Goal: Information Seeking & Learning: Learn about a topic

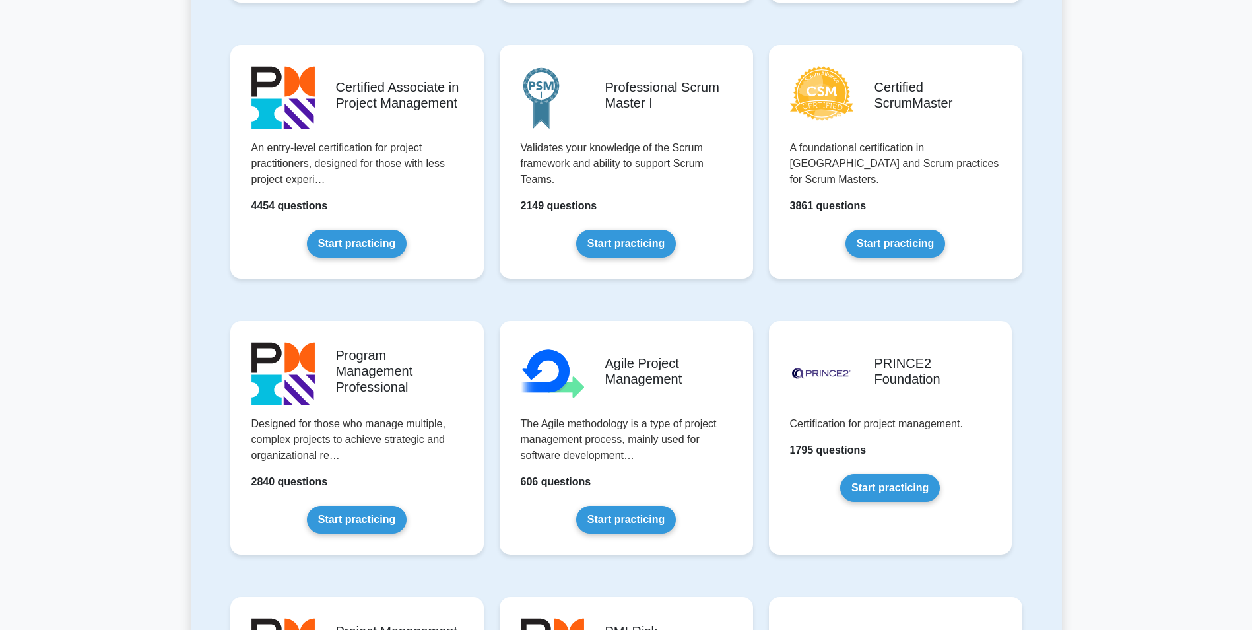
scroll to position [594, 0]
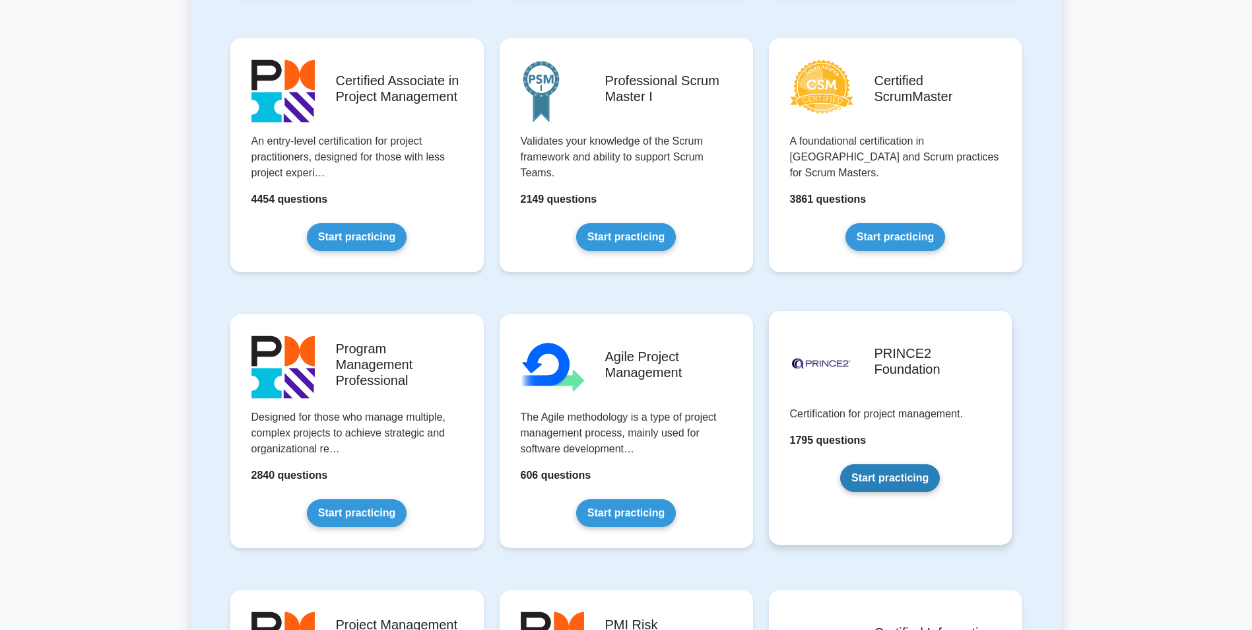
click at [919, 479] on link "Start practicing" at bounding box center [890, 478] width 100 height 28
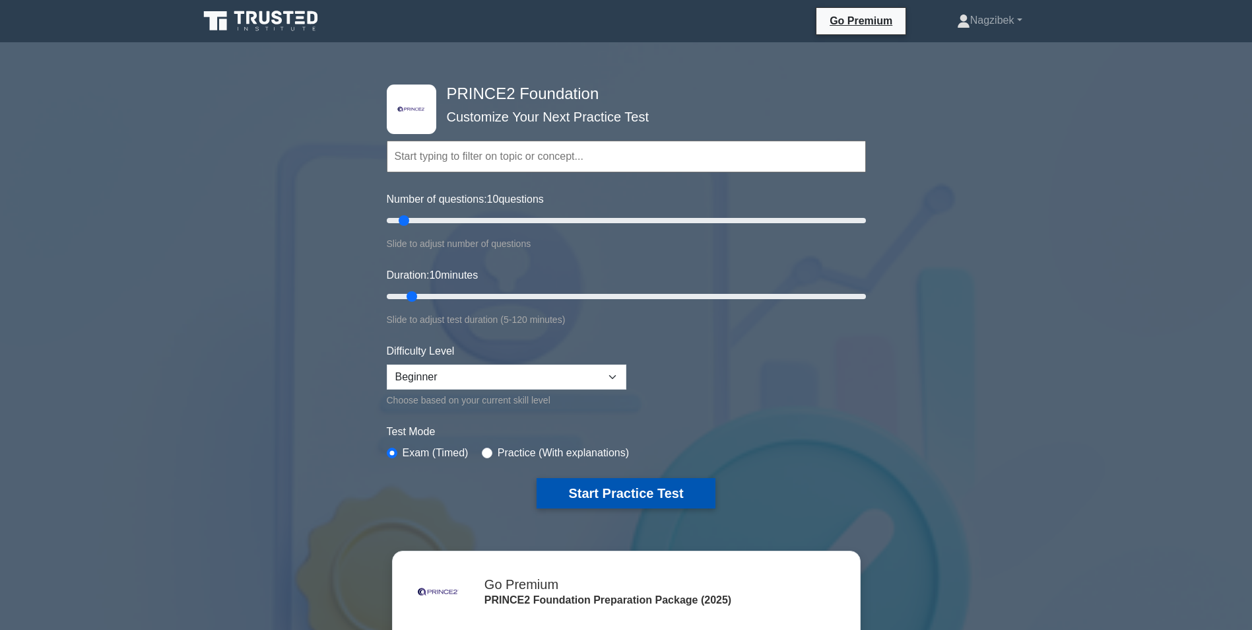
click at [663, 495] on button "Start Practice Test" at bounding box center [626, 493] width 178 height 30
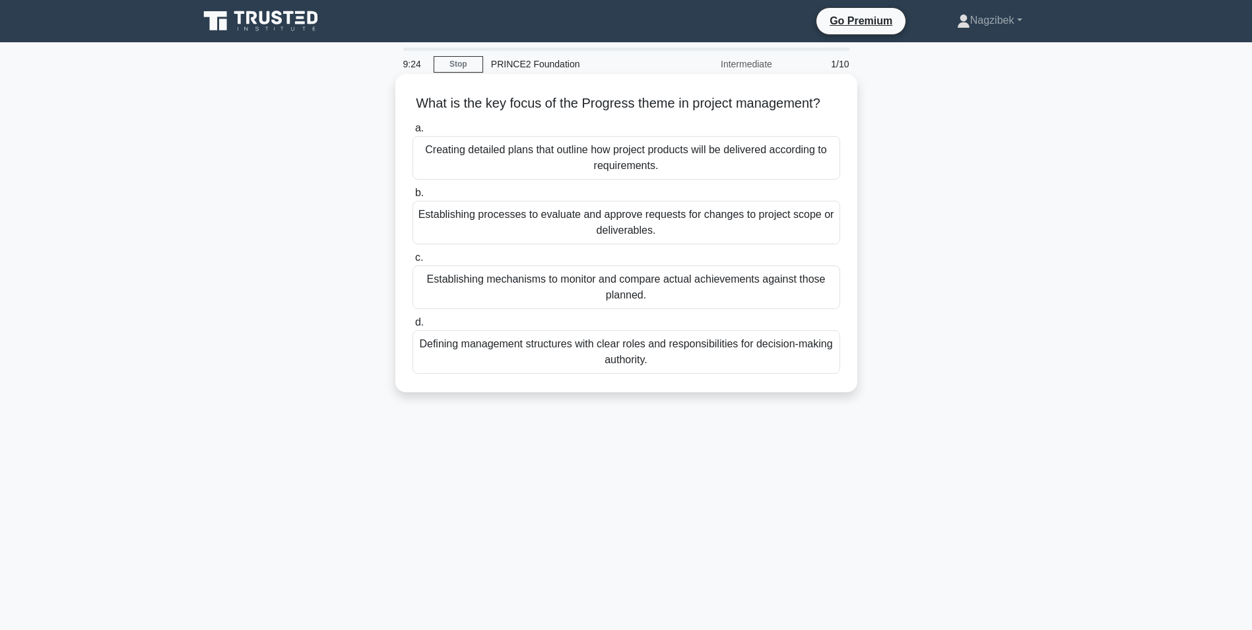
click at [623, 302] on div "Establishing mechanisms to monitor and compare actual achievements against thos…" at bounding box center [627, 287] width 428 height 44
click at [413, 262] on input "c. Establishing mechanisms to monitor and compare actual achievements against t…" at bounding box center [413, 257] width 0 height 9
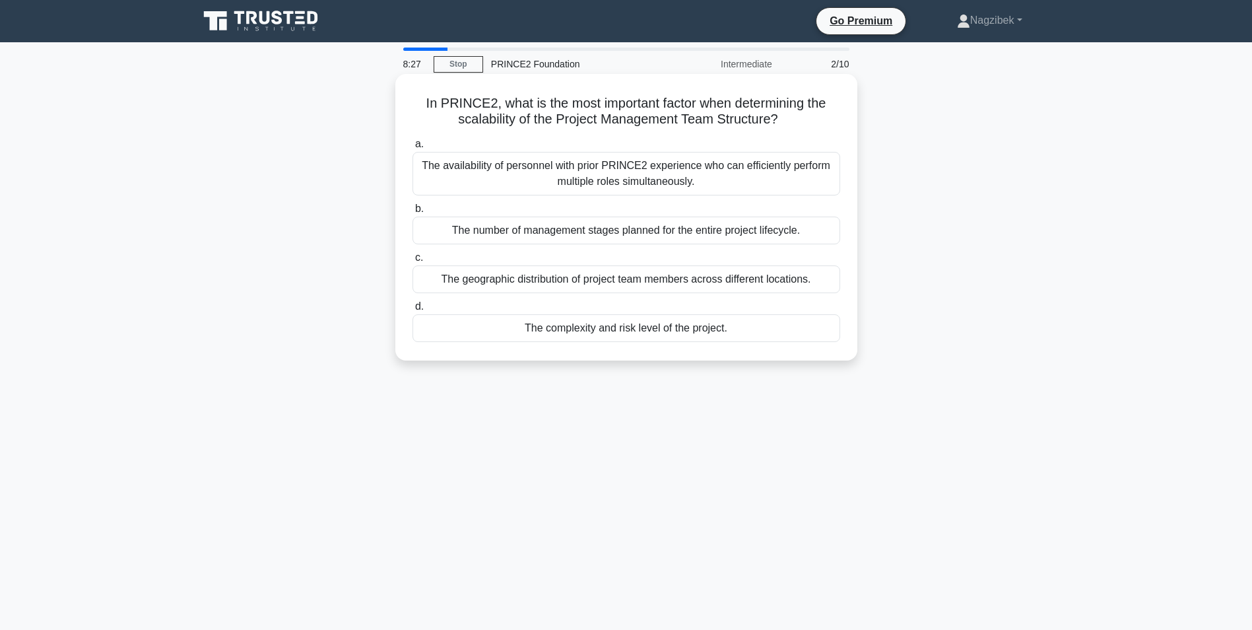
click at [683, 169] on div "The availability of personnel with prior PRINCE2 experience who can efficiently…" at bounding box center [627, 174] width 428 height 44
click at [413, 149] on input "a. The availability of personnel with prior PRINCE2 experience who can efficien…" at bounding box center [413, 144] width 0 height 9
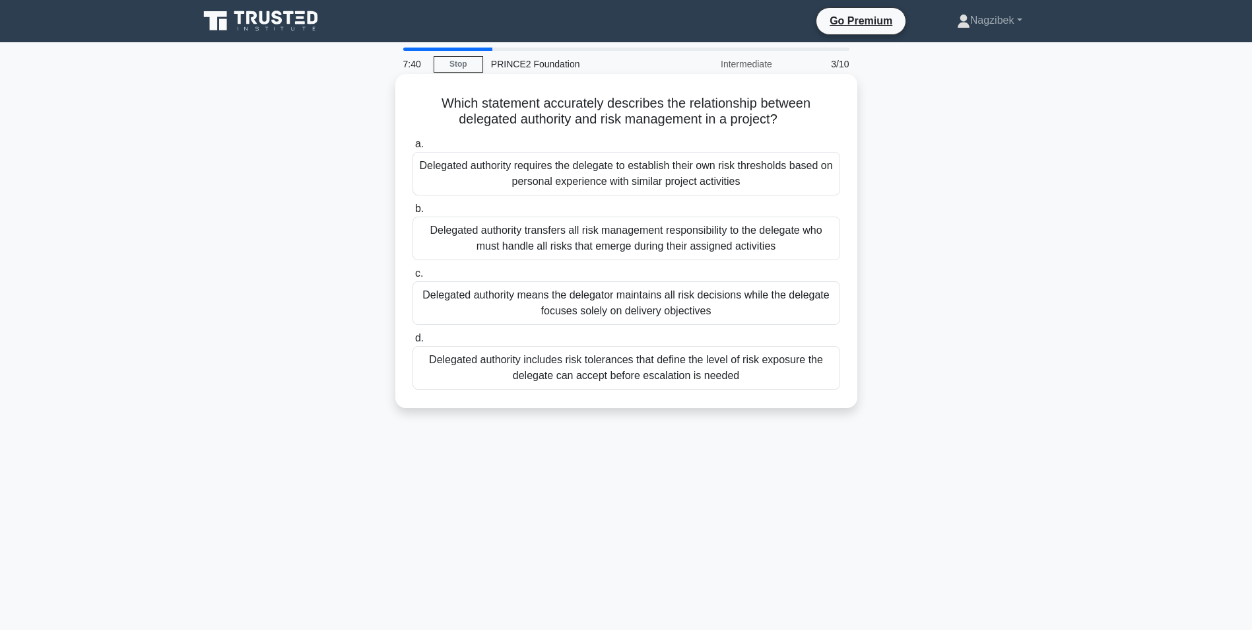
click at [663, 364] on div "Delegated authority includes risk tolerances that define the level of risk expo…" at bounding box center [627, 368] width 428 height 44
click at [413, 343] on input "d. Delegated authority includes risk tolerances that define the level of risk e…" at bounding box center [413, 338] width 0 height 9
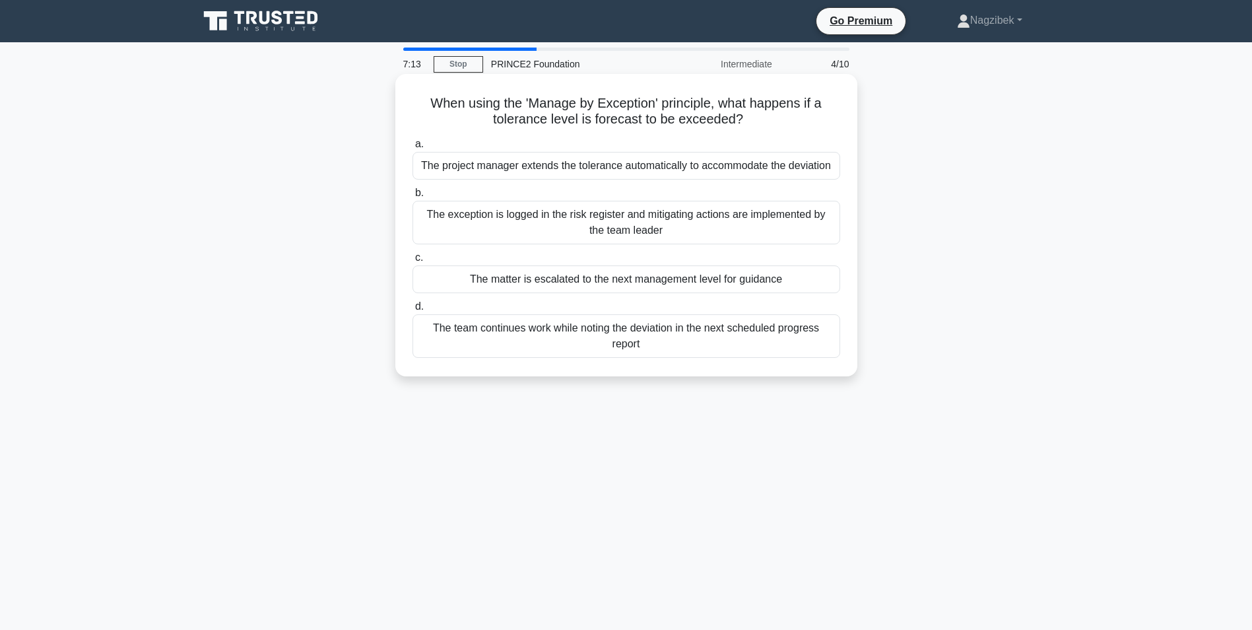
click at [649, 221] on div "The exception is logged in the risk register and mitigating actions are impleme…" at bounding box center [627, 223] width 428 height 44
click at [413, 197] on input "b. The exception is logged in the risk register and mitigating actions are impl…" at bounding box center [413, 193] width 0 height 9
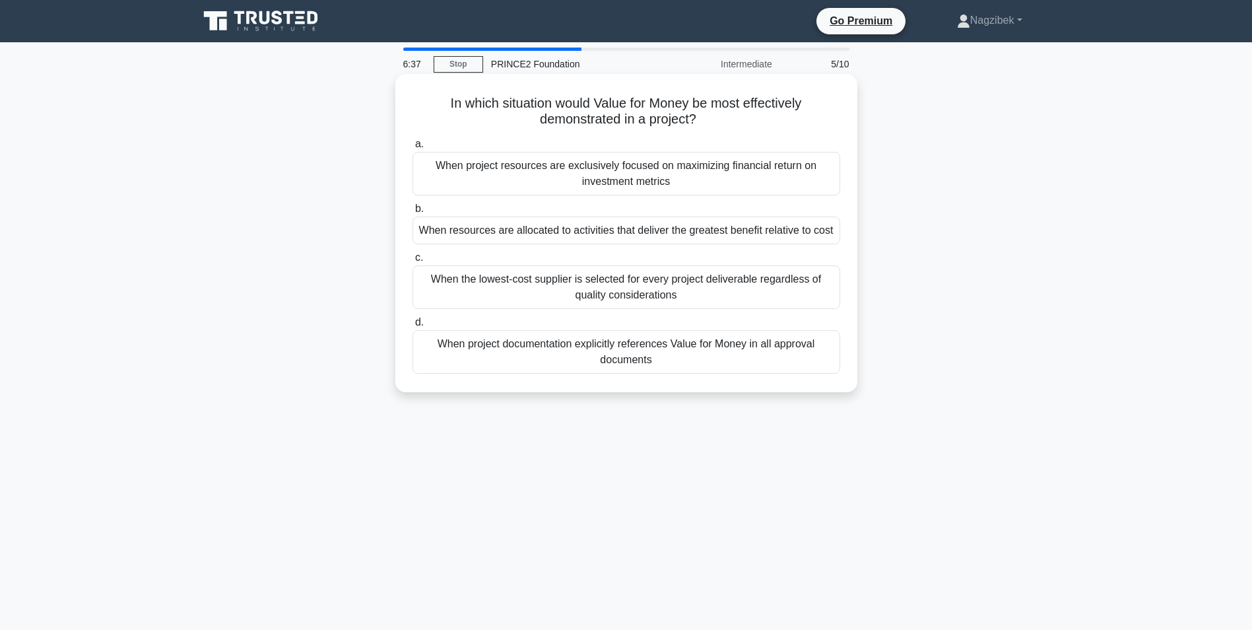
click at [706, 229] on div "When resources are allocated to activities that deliver the greatest benefit re…" at bounding box center [627, 230] width 428 height 28
click at [413, 213] on input "b. When resources are allocated to activities that deliver the greatest benefit…" at bounding box center [413, 209] width 0 height 9
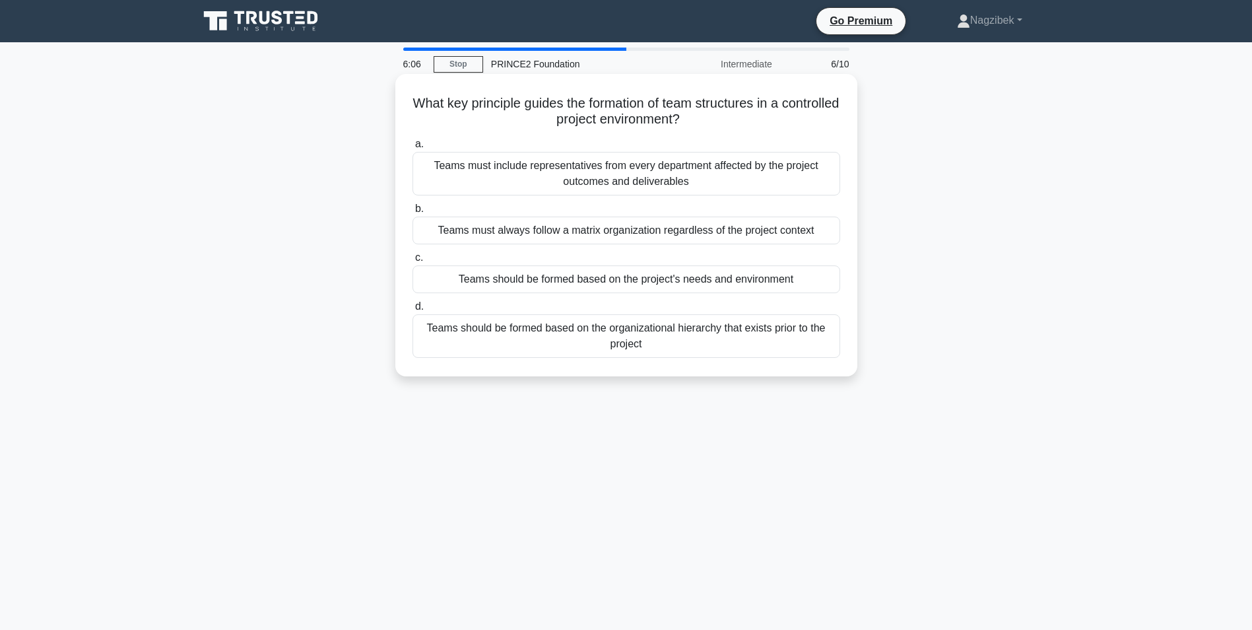
click at [746, 278] on div "Teams should be formed based on the project's needs and environment" at bounding box center [627, 279] width 428 height 28
click at [413, 262] on input "c. Teams should be formed based on the project's needs and environment" at bounding box center [413, 257] width 0 height 9
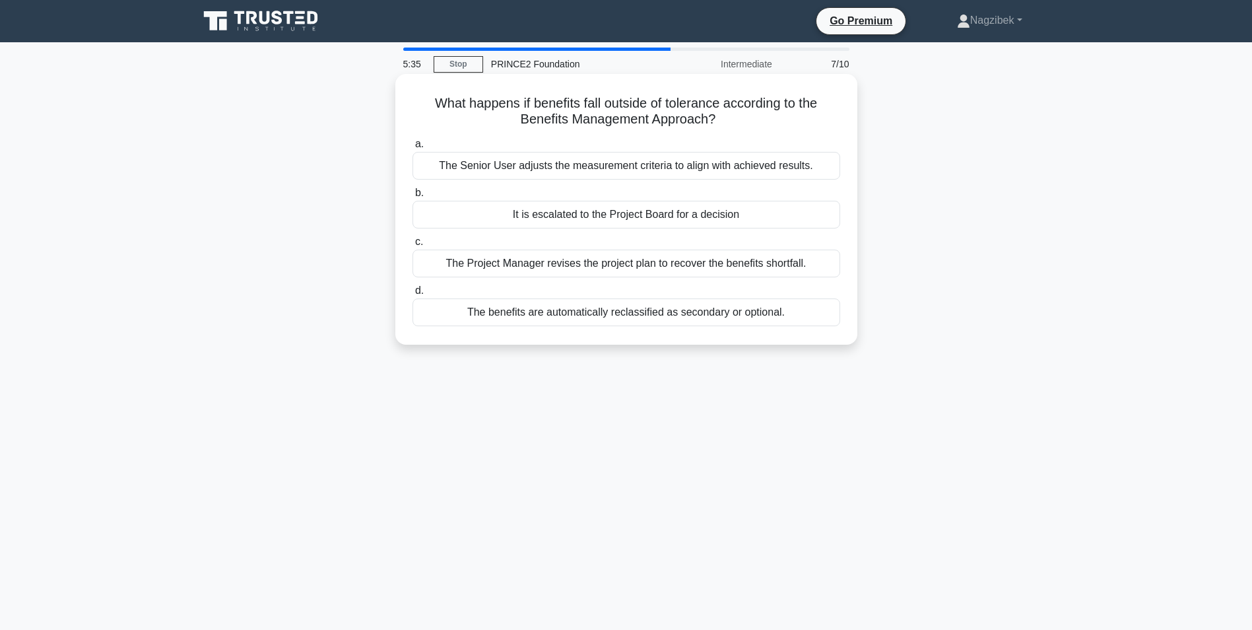
click at [726, 265] on div "The Project Manager revises the project plan to recover the benefits shortfall." at bounding box center [627, 263] width 428 height 28
click at [413, 246] on input "c. The Project Manager revises the project plan to recover the benefits shortfa…" at bounding box center [413, 242] width 0 height 9
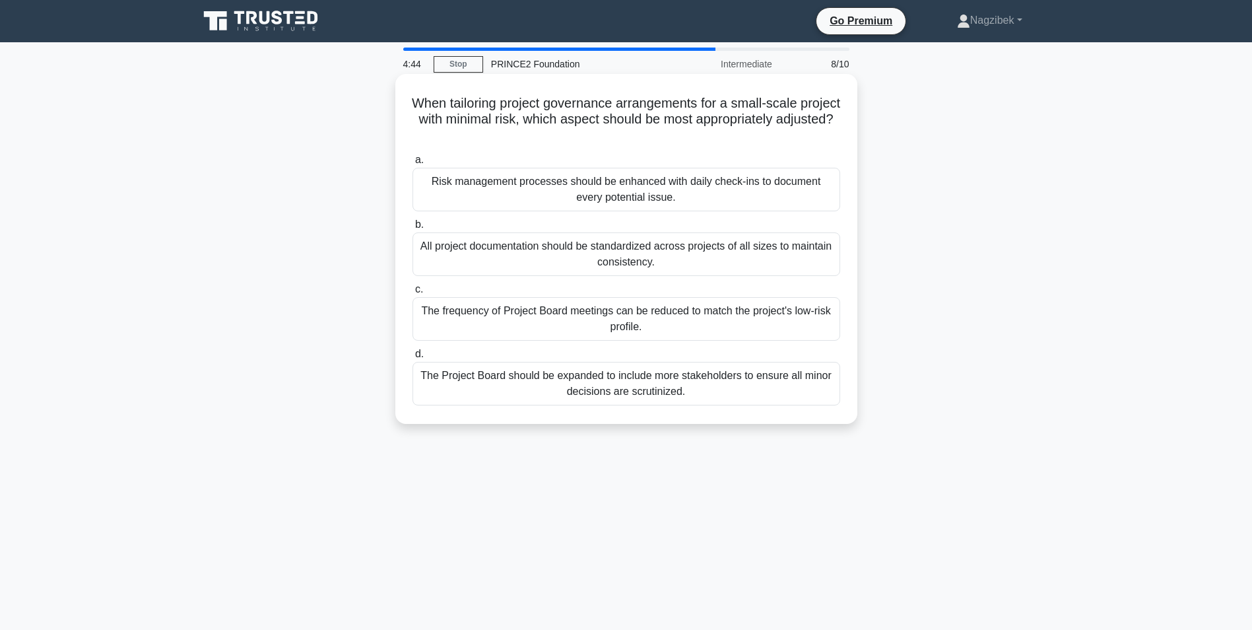
click at [822, 247] on div "All project documentation should be standardized across projects of all sizes t…" at bounding box center [627, 254] width 428 height 44
click at [413, 229] on input "b. All project documentation should be standardized across projects of all size…" at bounding box center [413, 224] width 0 height 9
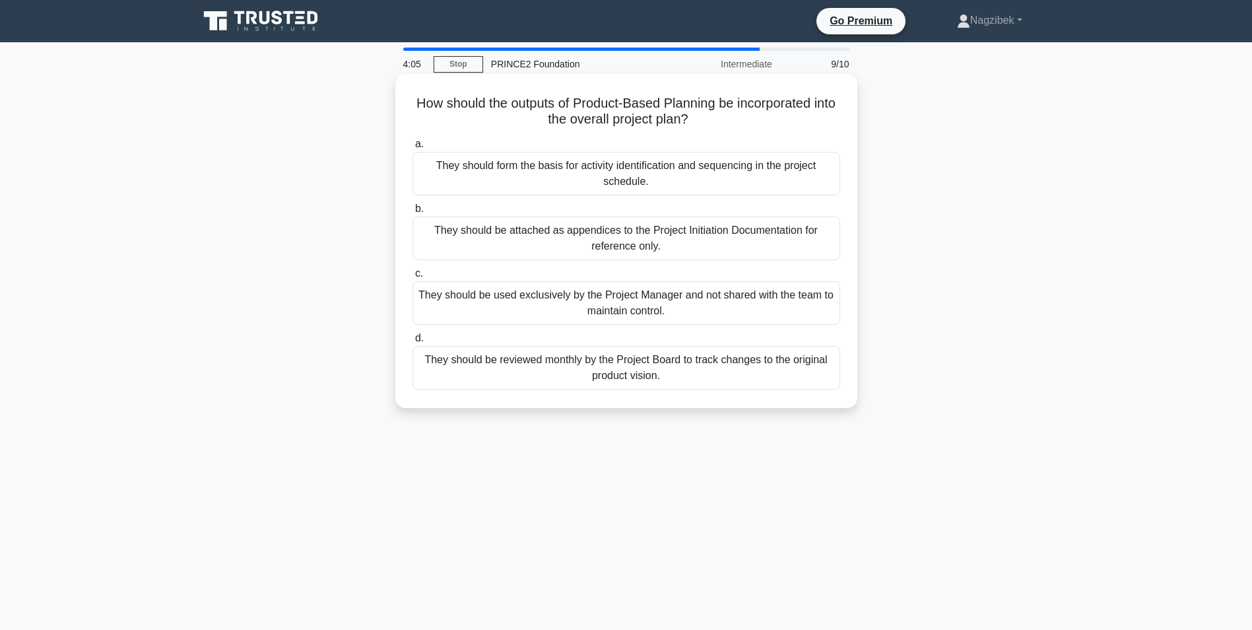
click at [795, 172] on div "They should form the basis for activity identification and sequencing in the pr…" at bounding box center [627, 174] width 428 height 44
click at [413, 149] on input "a. They should form the basis for activity identification and sequencing in the…" at bounding box center [413, 144] width 0 height 9
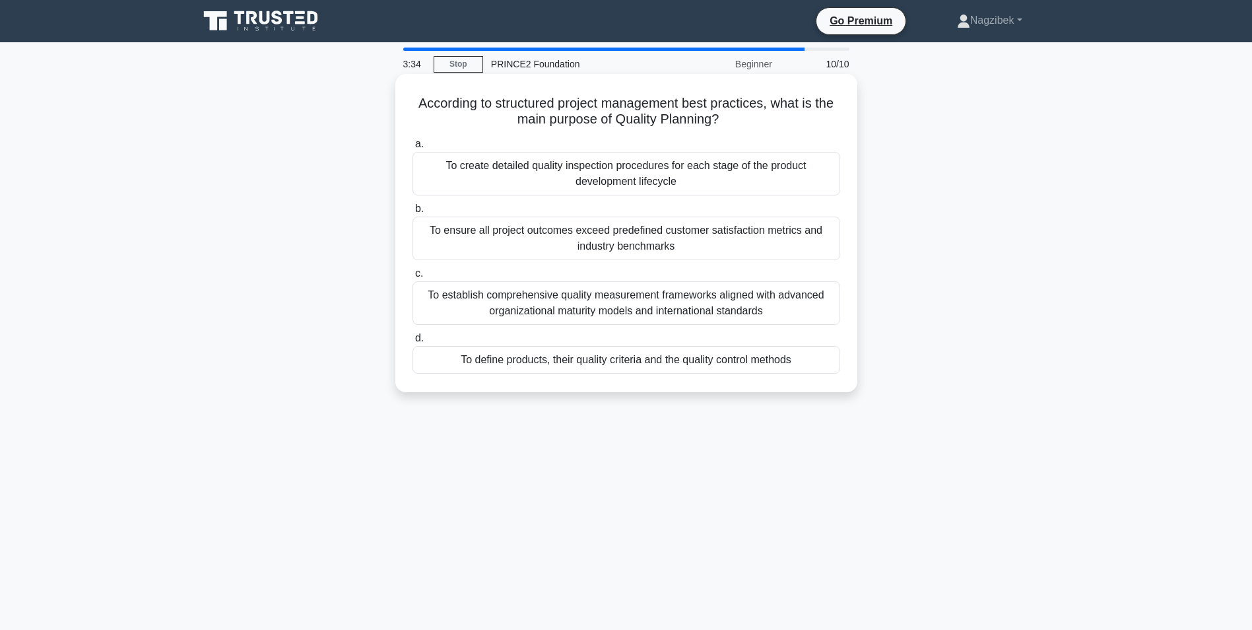
click at [650, 362] on div "To define products, their quality criteria and the quality control methods" at bounding box center [627, 360] width 428 height 28
click at [413, 343] on input "d. To define products, their quality criteria and the quality control methods" at bounding box center [413, 338] width 0 height 9
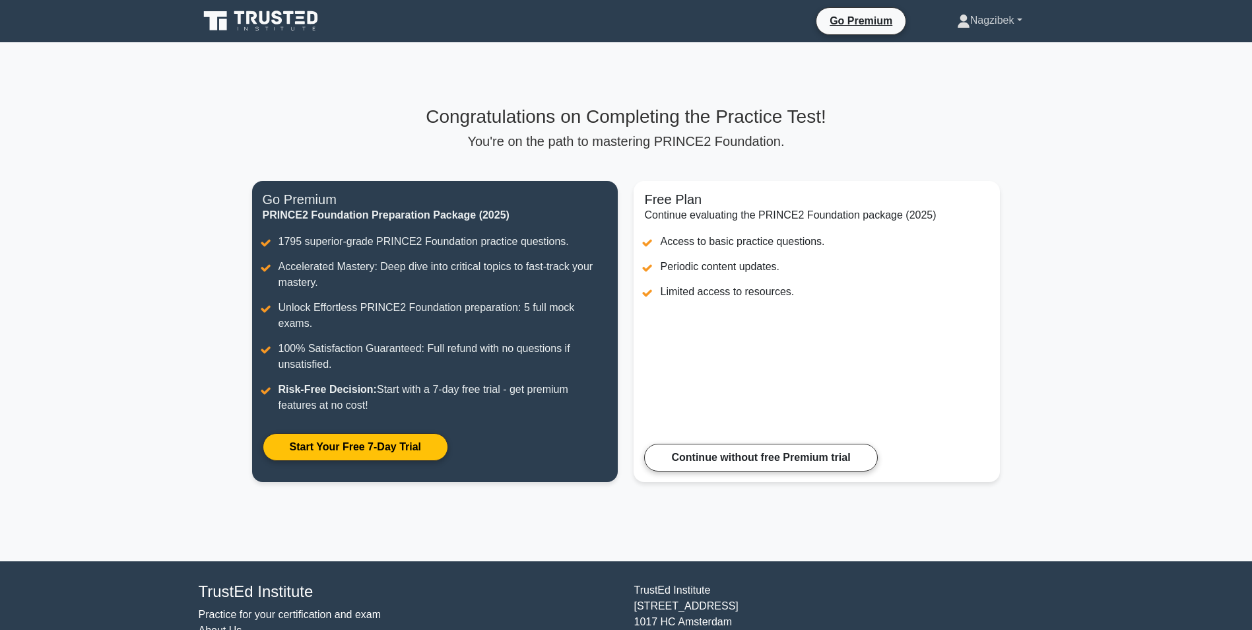
click at [1016, 17] on link "Nagzibek" at bounding box center [989, 20] width 129 height 26
click at [1015, 113] on main "Congratulations on Completing the Practice Test! You're on the path to masterin…" at bounding box center [626, 301] width 1252 height 519
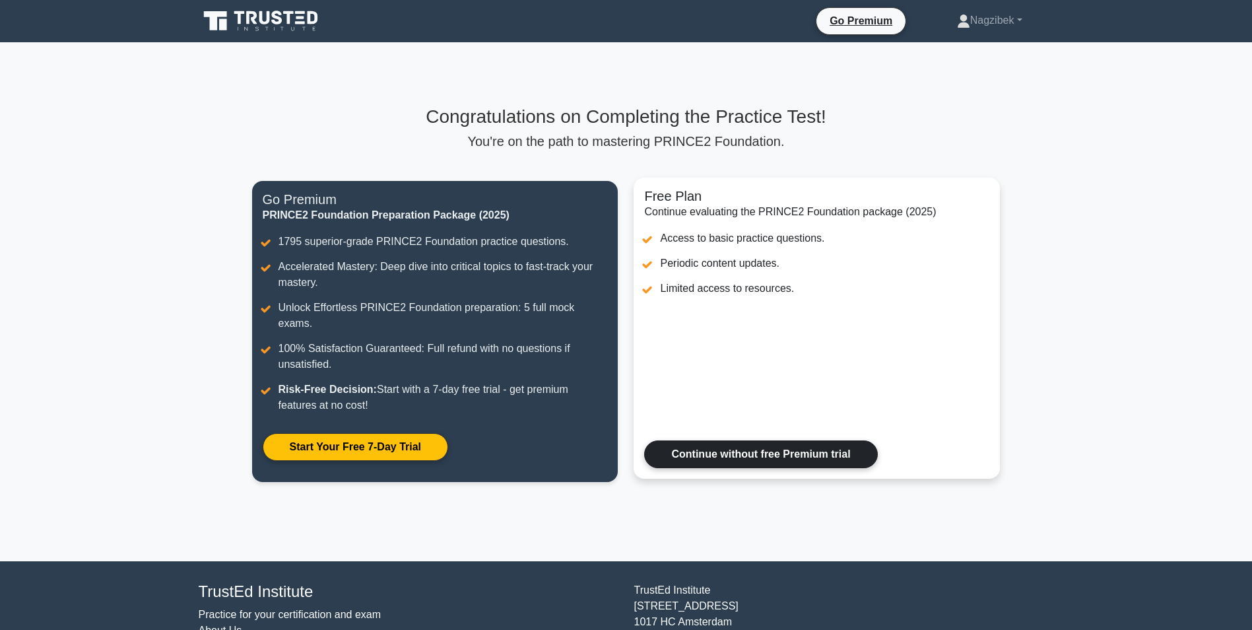
click at [795, 440] on link "Continue without free Premium trial" at bounding box center [760, 454] width 233 height 28
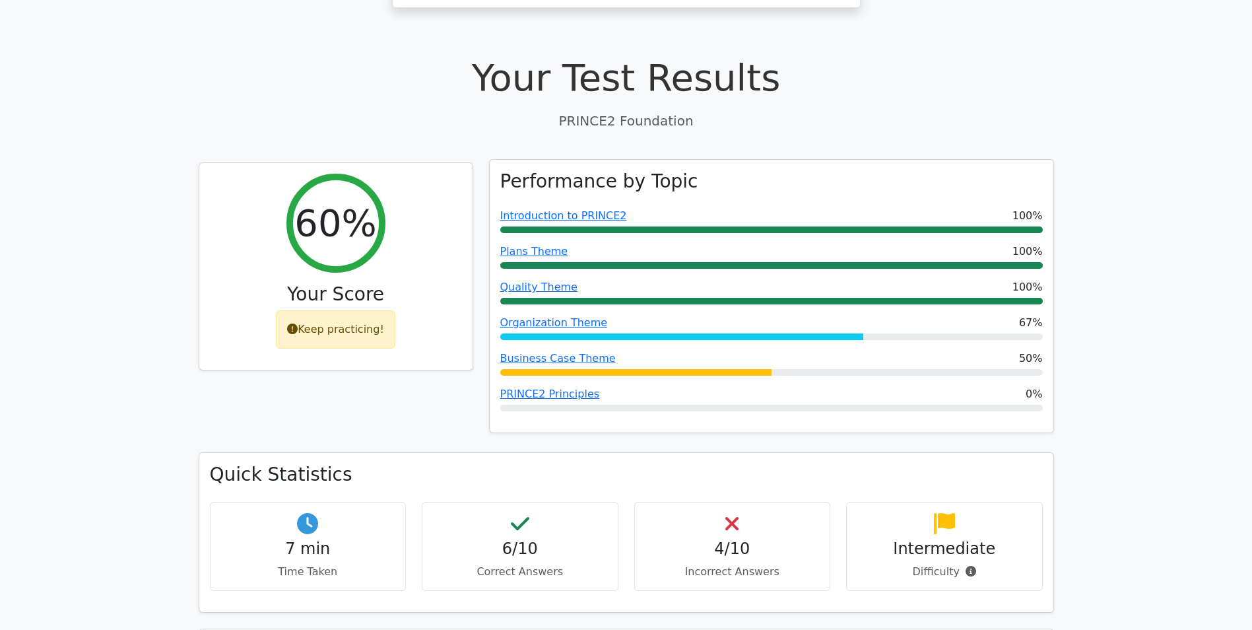
scroll to position [396, 0]
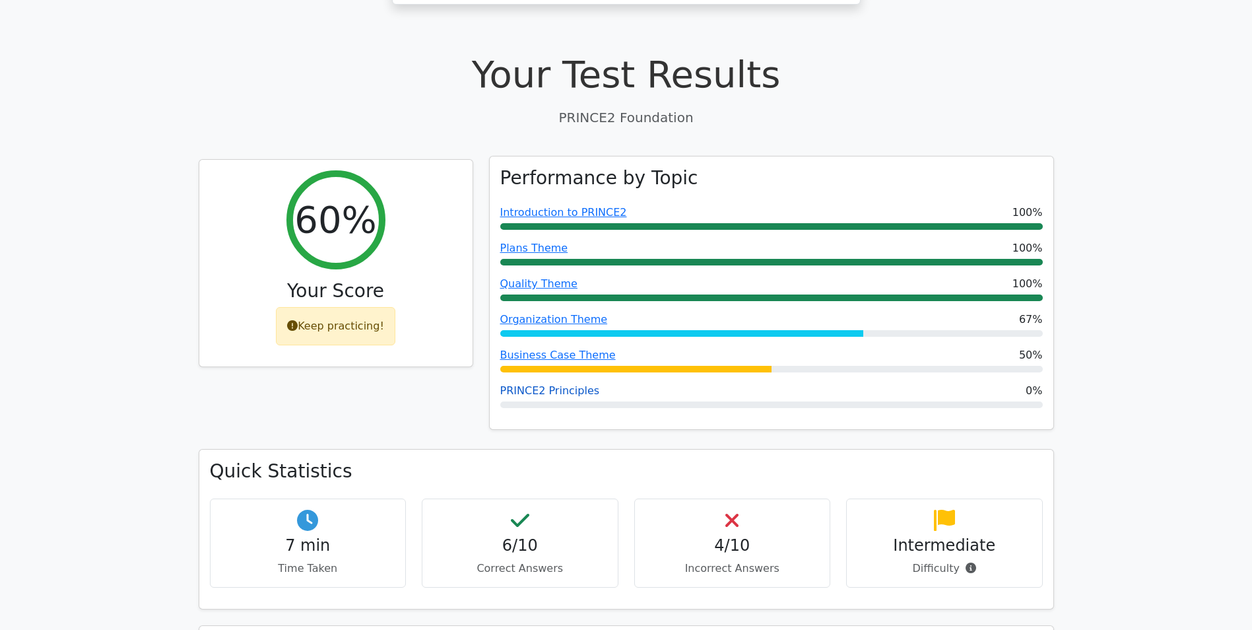
click at [563, 384] on link "PRINCE2 Principles" at bounding box center [550, 390] width 100 height 13
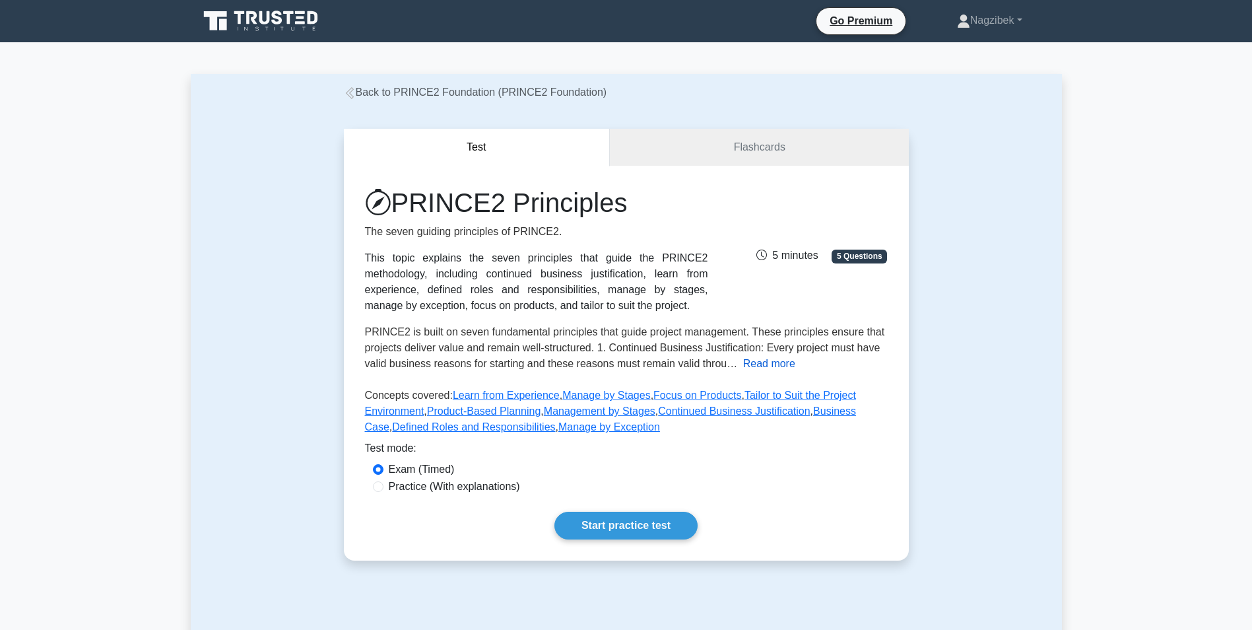
click at [768, 367] on button "Read more" at bounding box center [769, 364] width 52 height 16
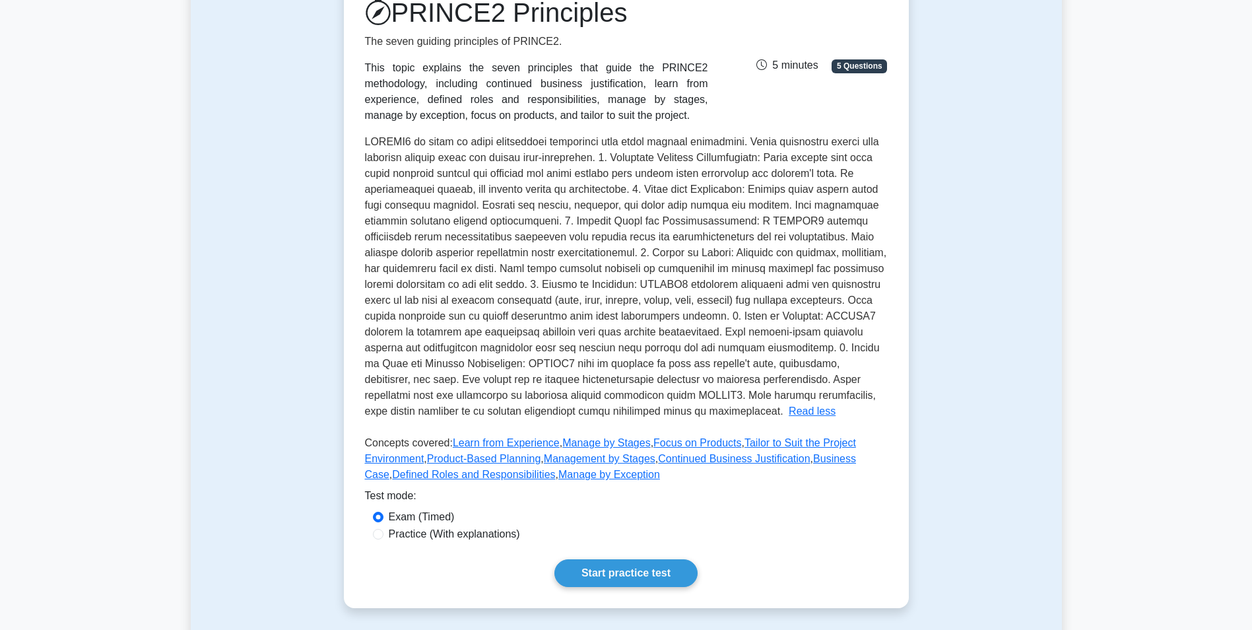
scroll to position [66, 0]
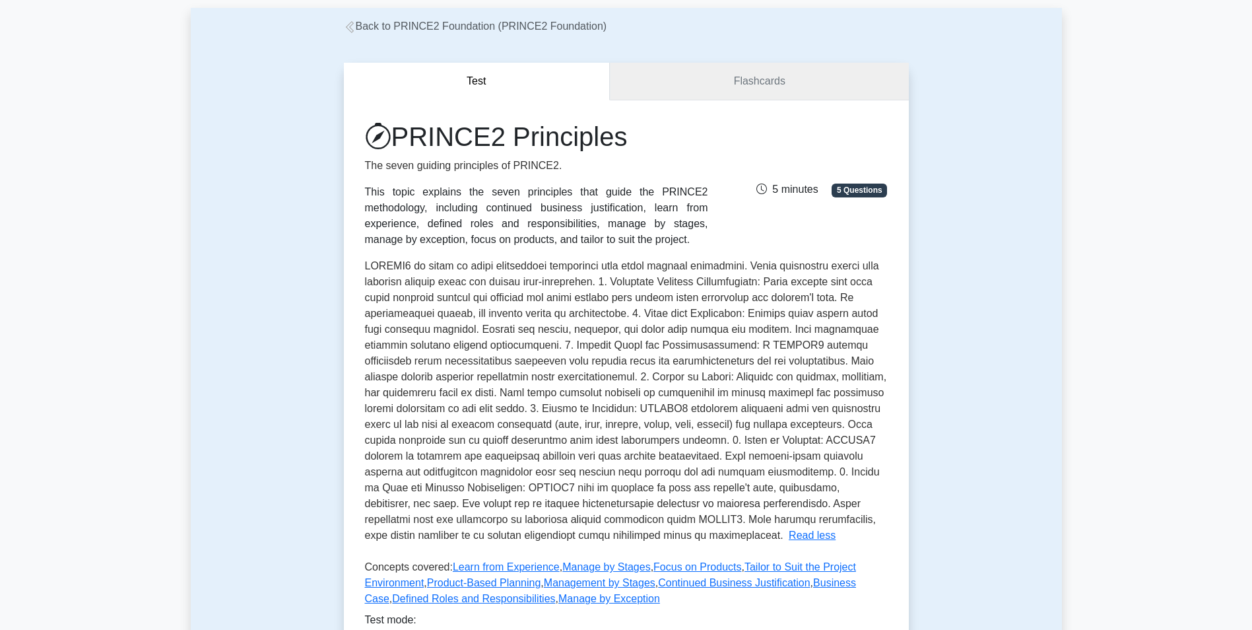
click at [765, 80] on link "Flashcards" at bounding box center [759, 82] width 298 height 38
drag, startPoint x: 876, startPoint y: 189, endPoint x: 839, endPoint y: 166, distance: 43.6
click at [875, 189] on span "5 Questions" at bounding box center [859, 189] width 55 height 13
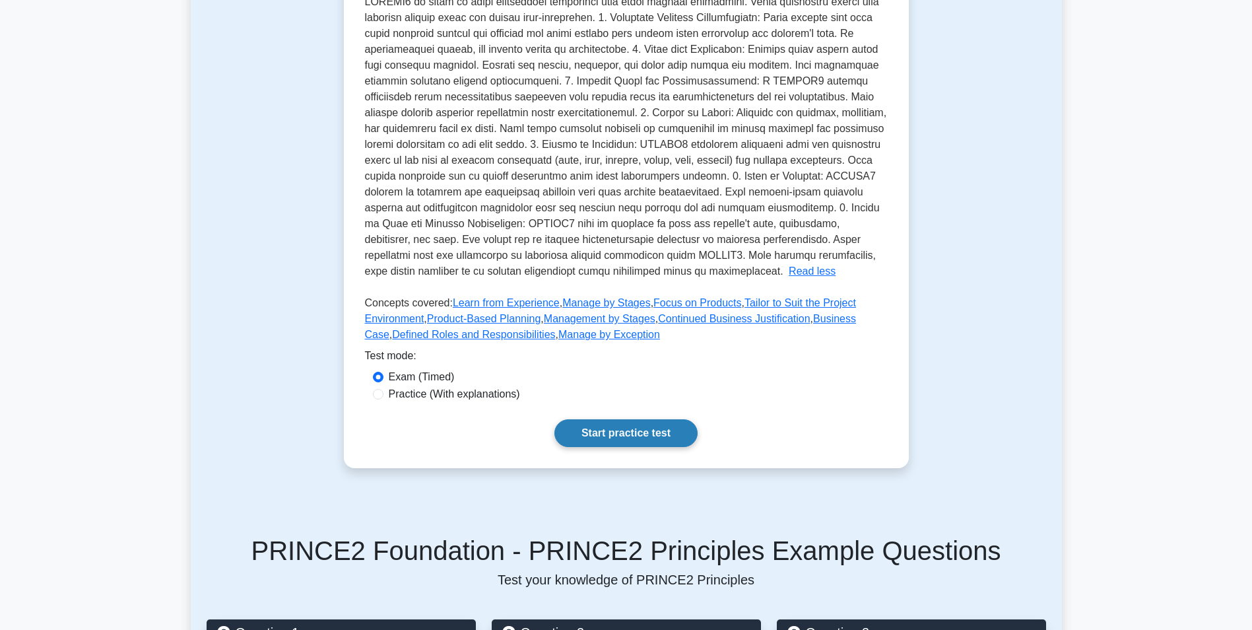
click at [653, 428] on link "Start practice test" at bounding box center [625, 433] width 143 height 28
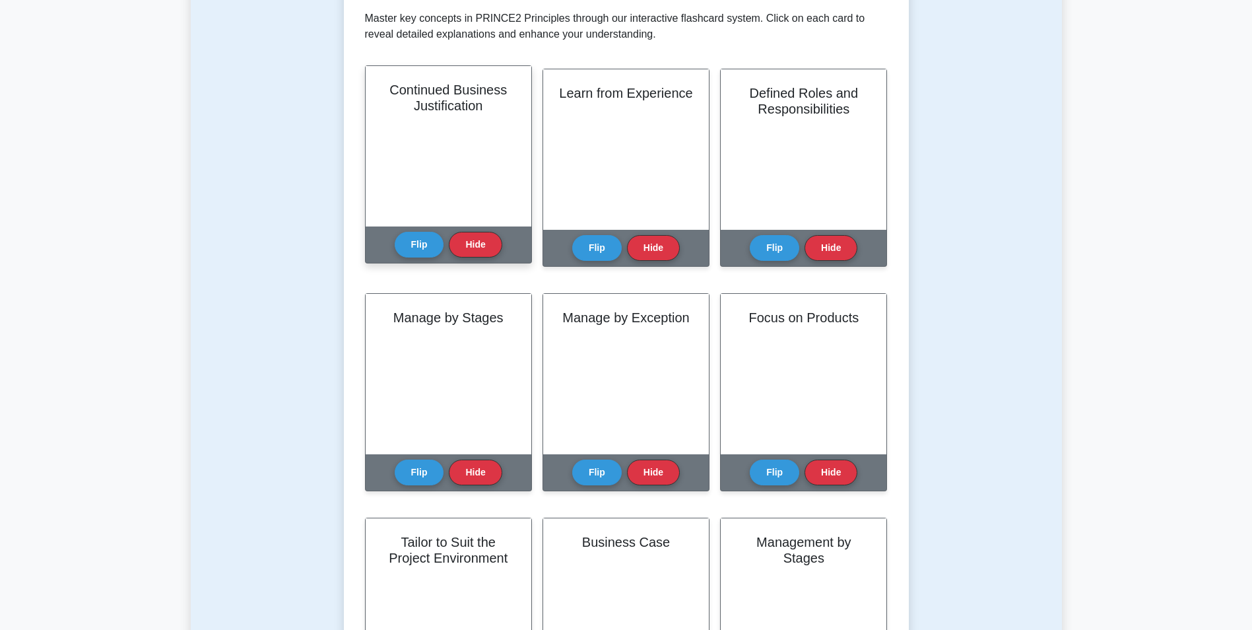
scroll to position [528, 0]
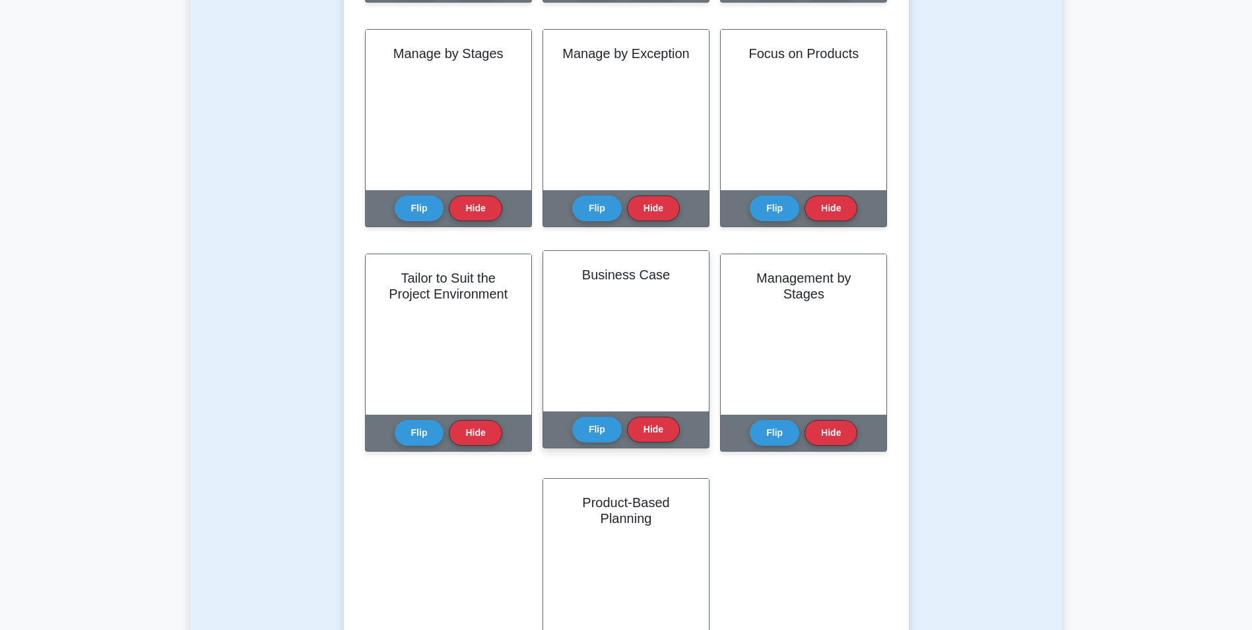
click at [633, 308] on div "Business Case" at bounding box center [626, 331] width 166 height 160
click at [590, 424] on button "Flip" at bounding box center [597, 429] width 50 height 26
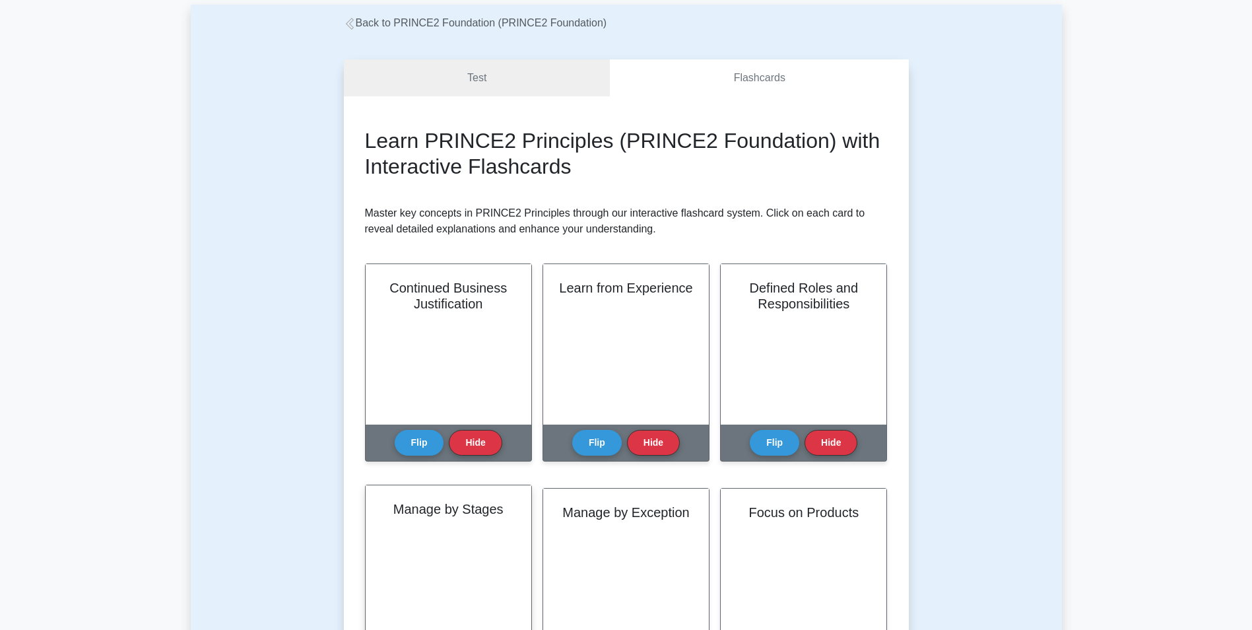
scroll to position [0, 0]
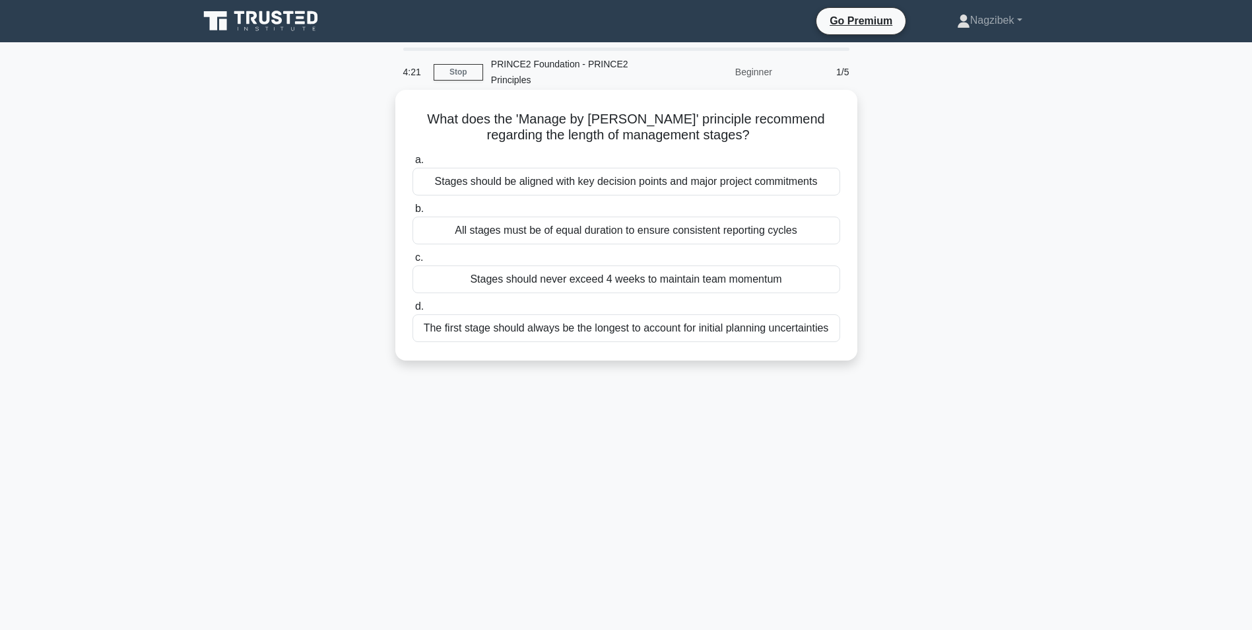
click at [685, 182] on div "Stages should be aligned with key decision points and major project commitments" at bounding box center [627, 182] width 428 height 28
click at [413, 164] on input "a. Stages should be aligned with key decision points and major project commitme…" at bounding box center [413, 160] width 0 height 9
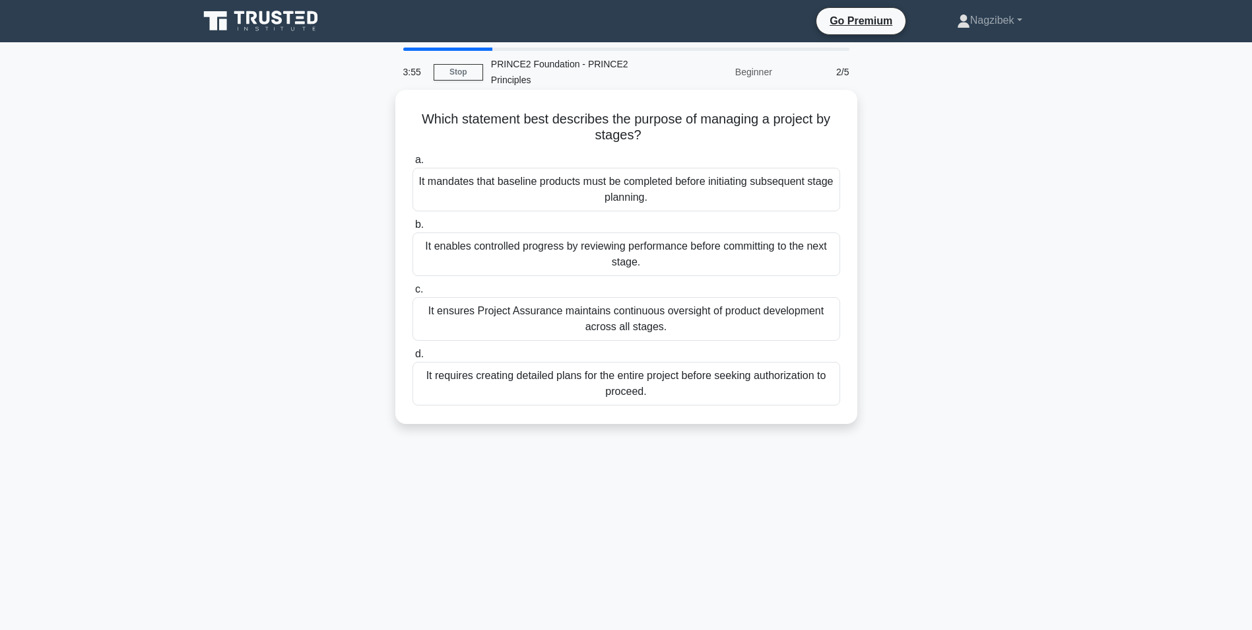
click at [663, 314] on div "It ensures Project Assurance maintains continuous oversight of product developm…" at bounding box center [627, 319] width 428 height 44
click at [413, 294] on input "c. It ensures Project Assurance maintains continuous oversight of product devel…" at bounding box center [413, 289] width 0 height 9
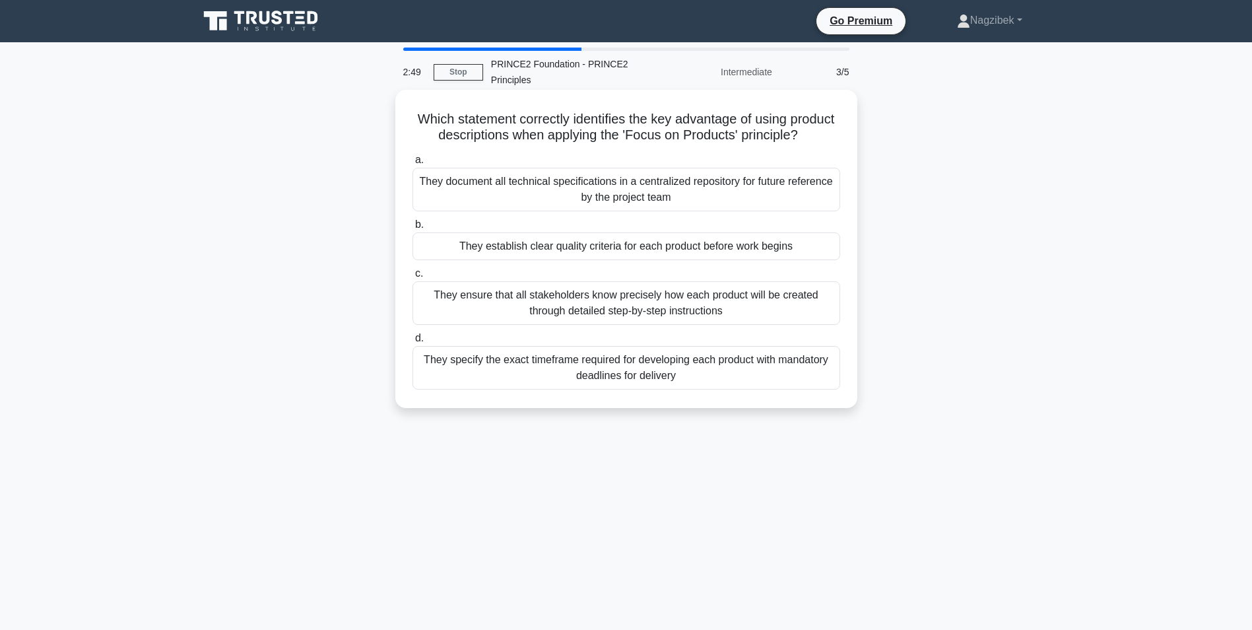
click at [613, 320] on div "They ensure that all stakeholders know precisely how each product will be creat…" at bounding box center [627, 303] width 428 height 44
click at [413, 278] on input "c. They ensure that all stakeholders know precisely how each product will be cr…" at bounding box center [413, 273] width 0 height 9
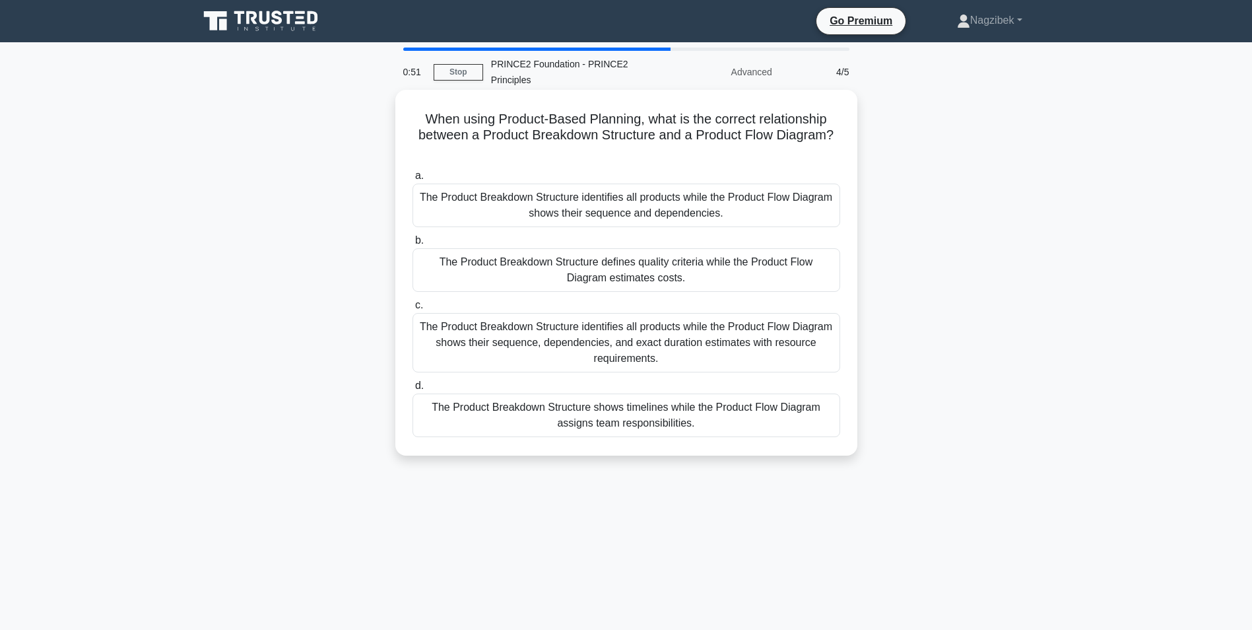
click at [753, 341] on div "The Product Breakdown Structure identifies all products while the Product Flow …" at bounding box center [627, 342] width 428 height 59
click at [413, 310] on input "c. The Product Breakdown Structure identifies all products while the Product Fl…" at bounding box center [413, 305] width 0 height 9
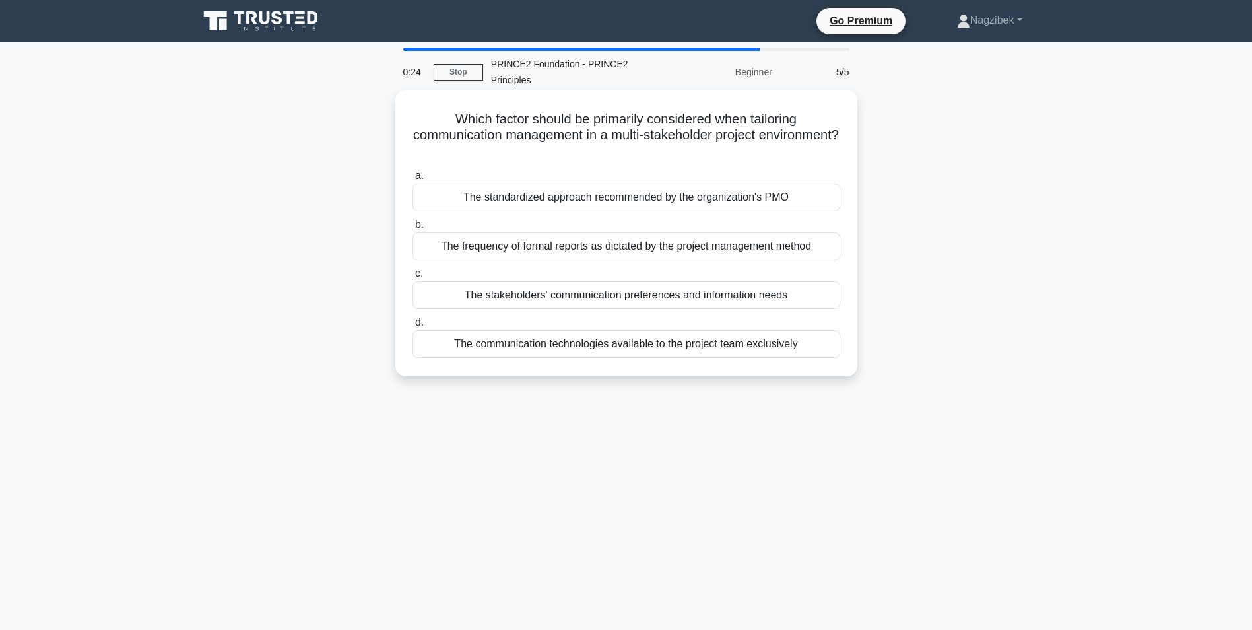
click at [758, 247] on div "The frequency of formal reports as dictated by the project management method" at bounding box center [627, 246] width 428 height 28
click at [413, 229] on input "b. The frequency of formal reports as dictated by the project management method" at bounding box center [413, 224] width 0 height 9
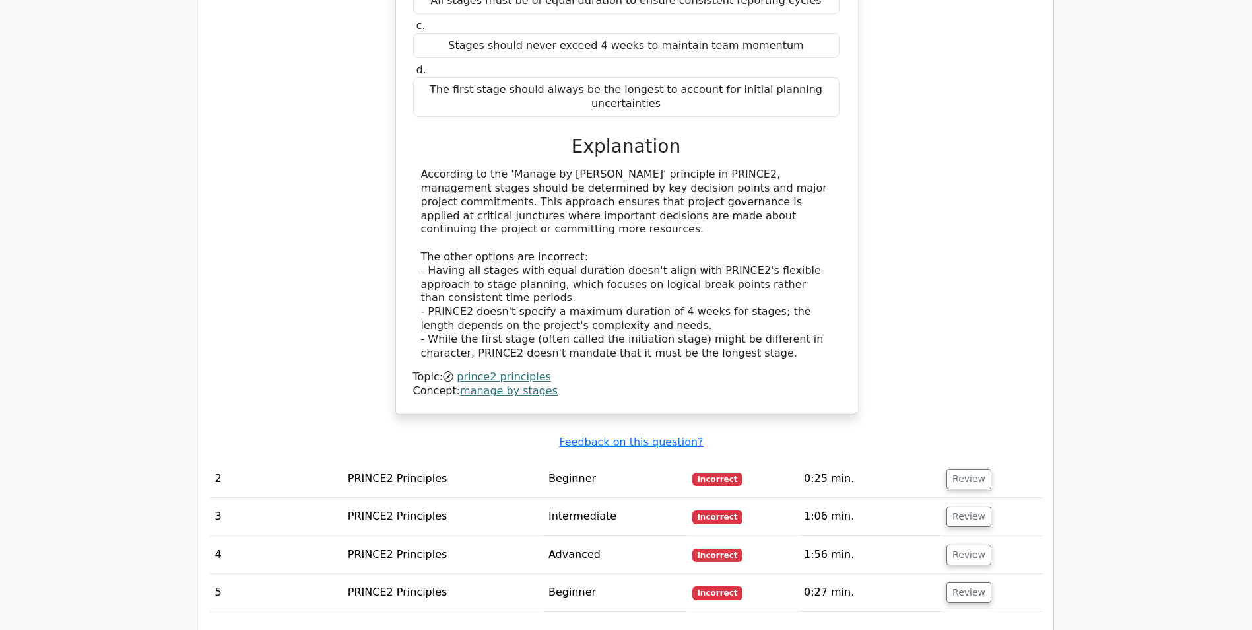
scroll to position [1386, 0]
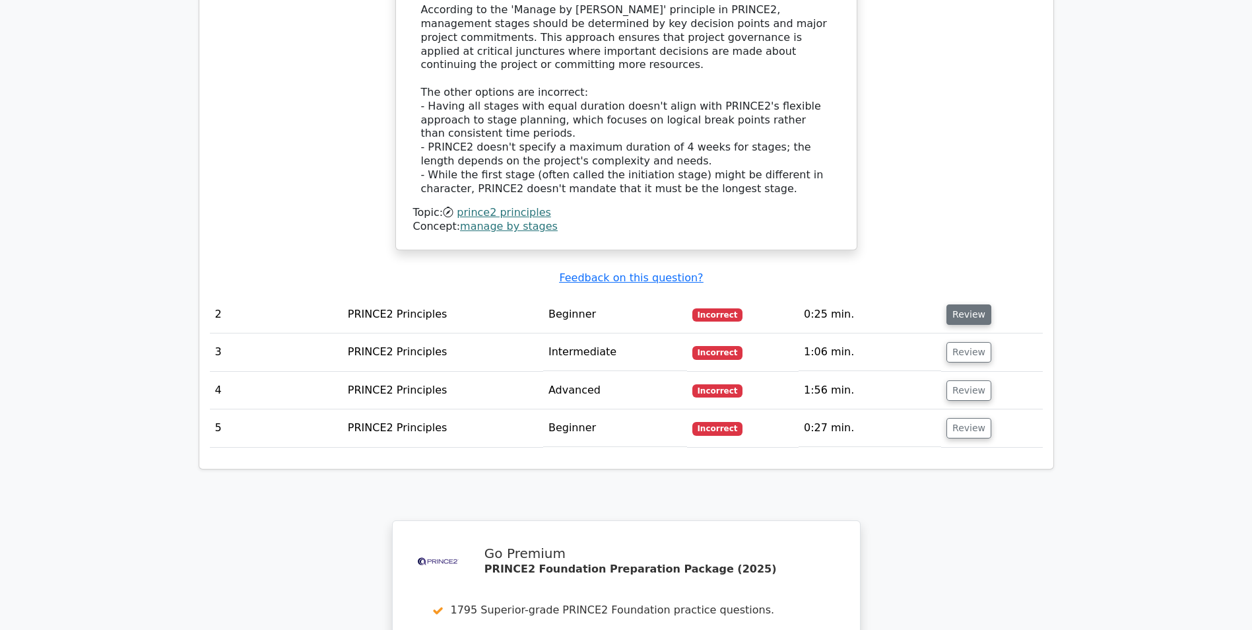
click at [954, 304] on button "Review" at bounding box center [969, 314] width 45 height 20
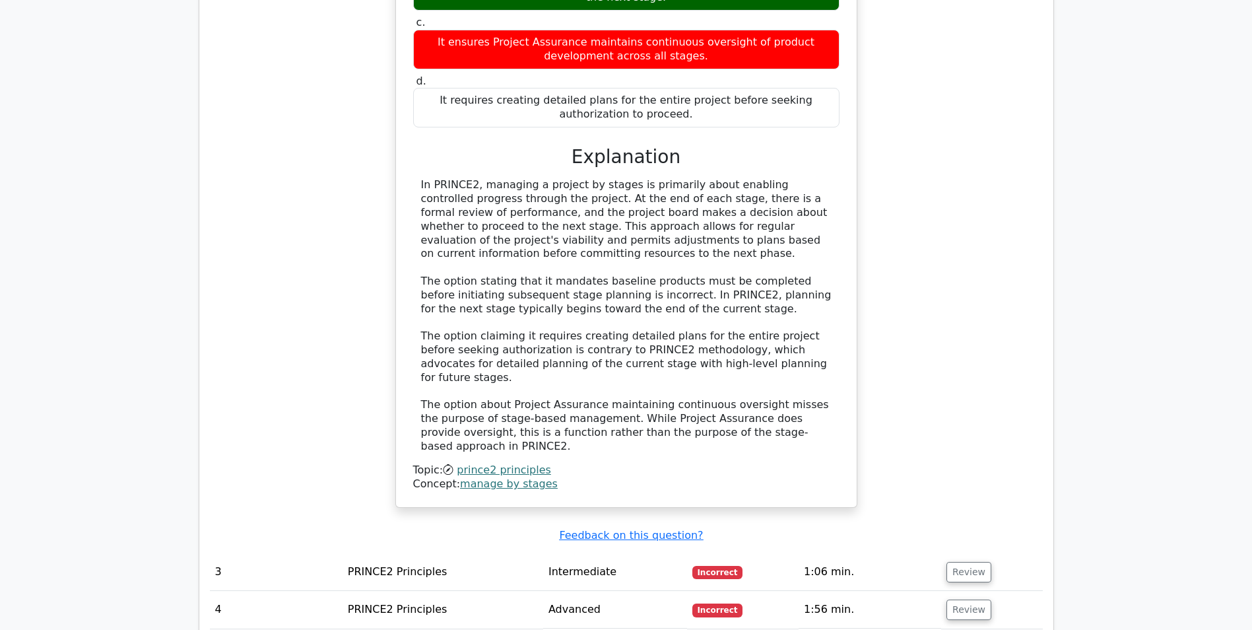
scroll to position [1980, 0]
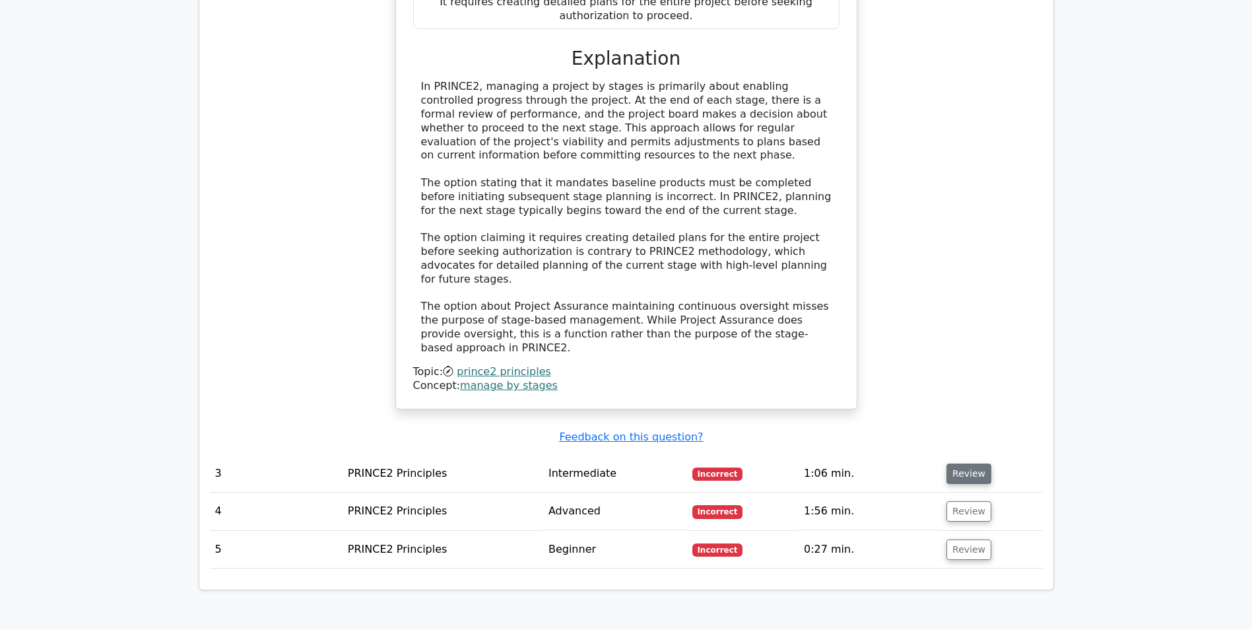
click at [966, 463] on button "Review" at bounding box center [969, 473] width 45 height 20
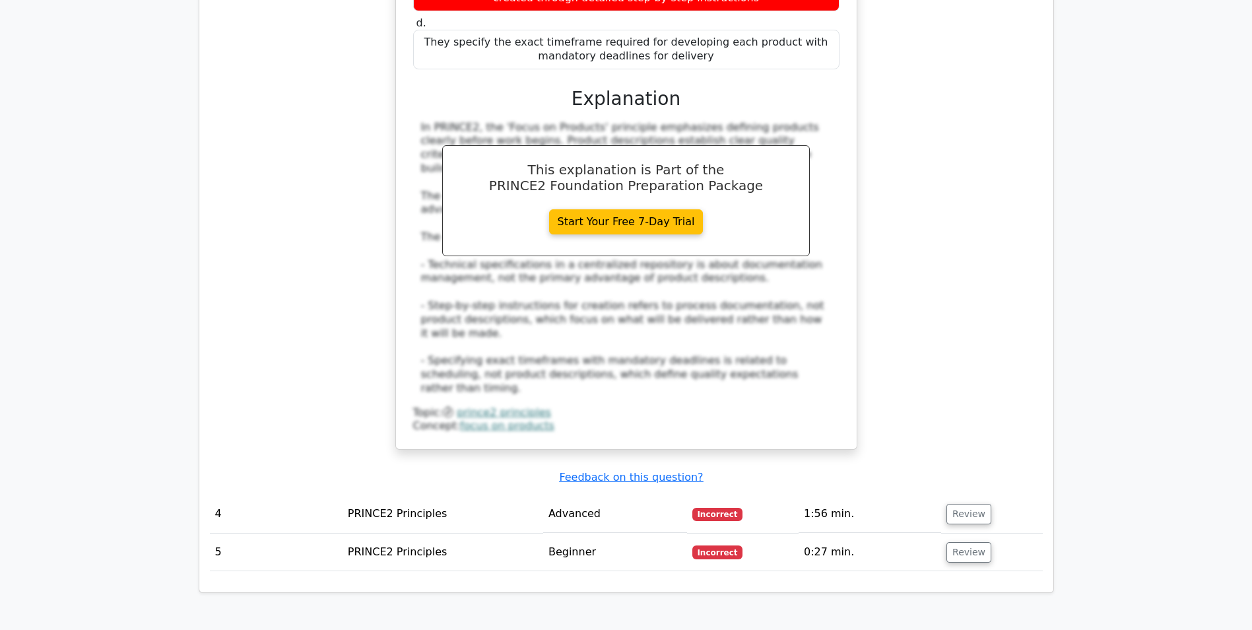
scroll to position [2838, 0]
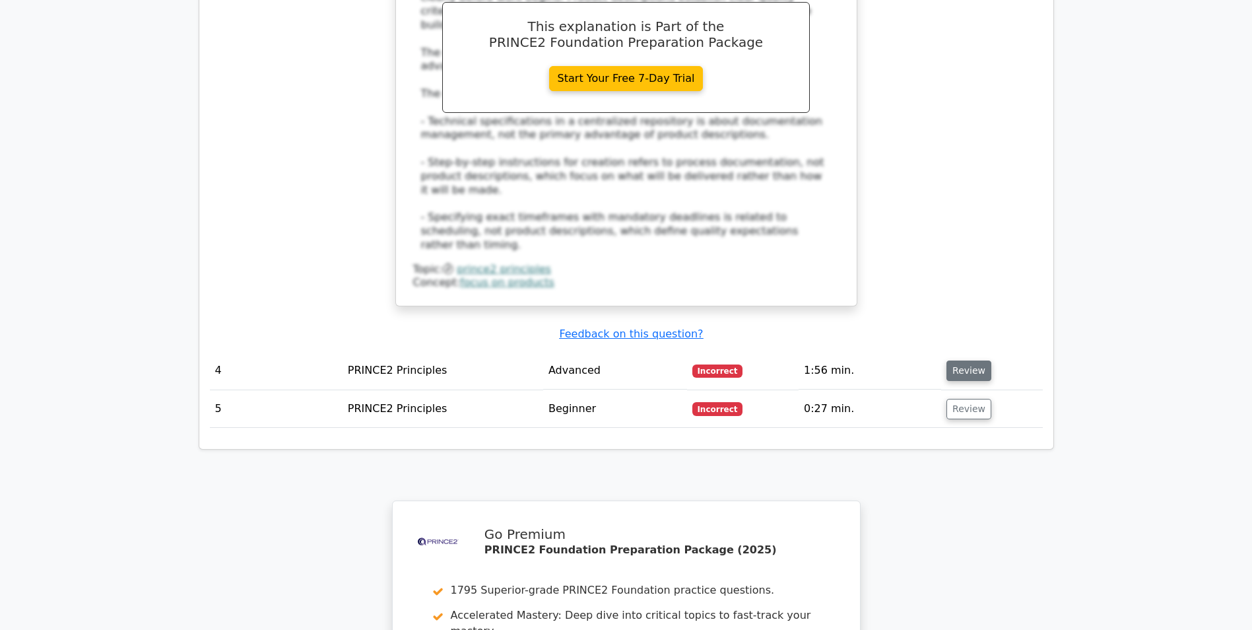
click at [963, 360] on button "Review" at bounding box center [969, 370] width 45 height 20
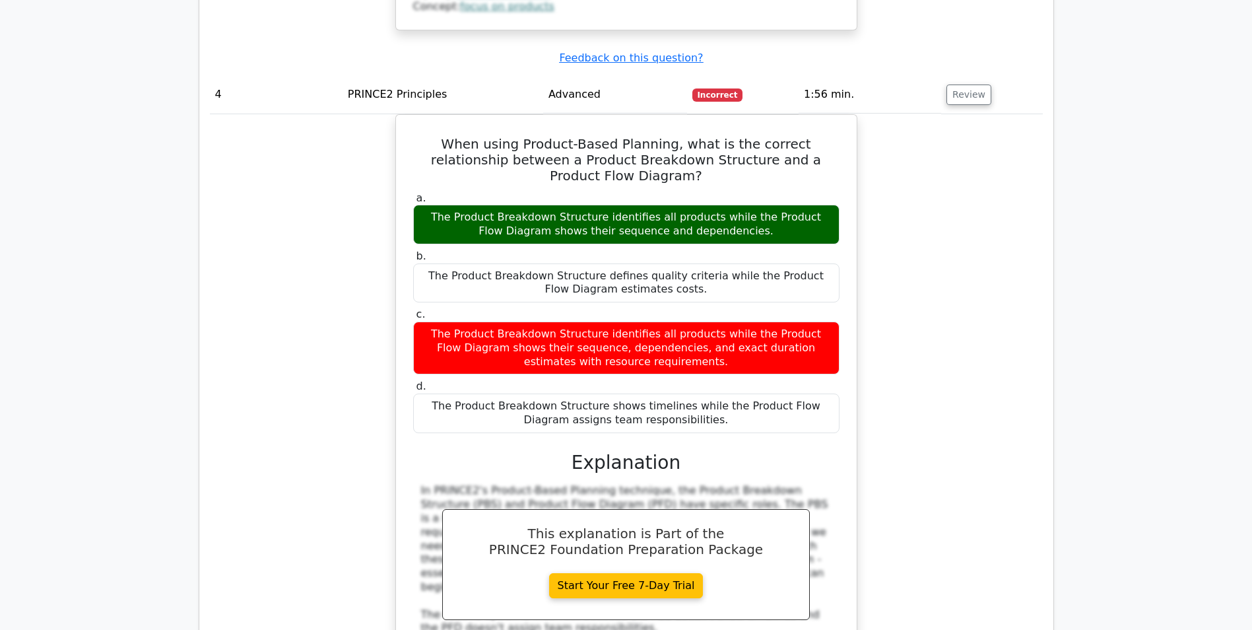
scroll to position [3498, 0]
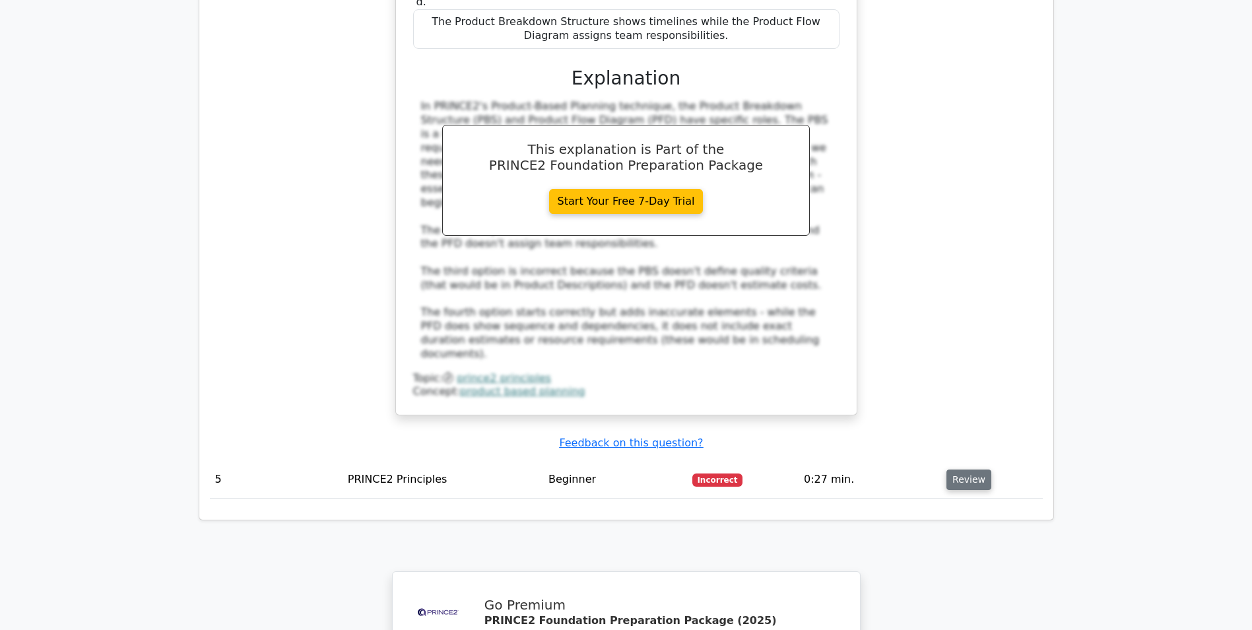
click at [974, 469] on button "Review" at bounding box center [969, 479] width 45 height 20
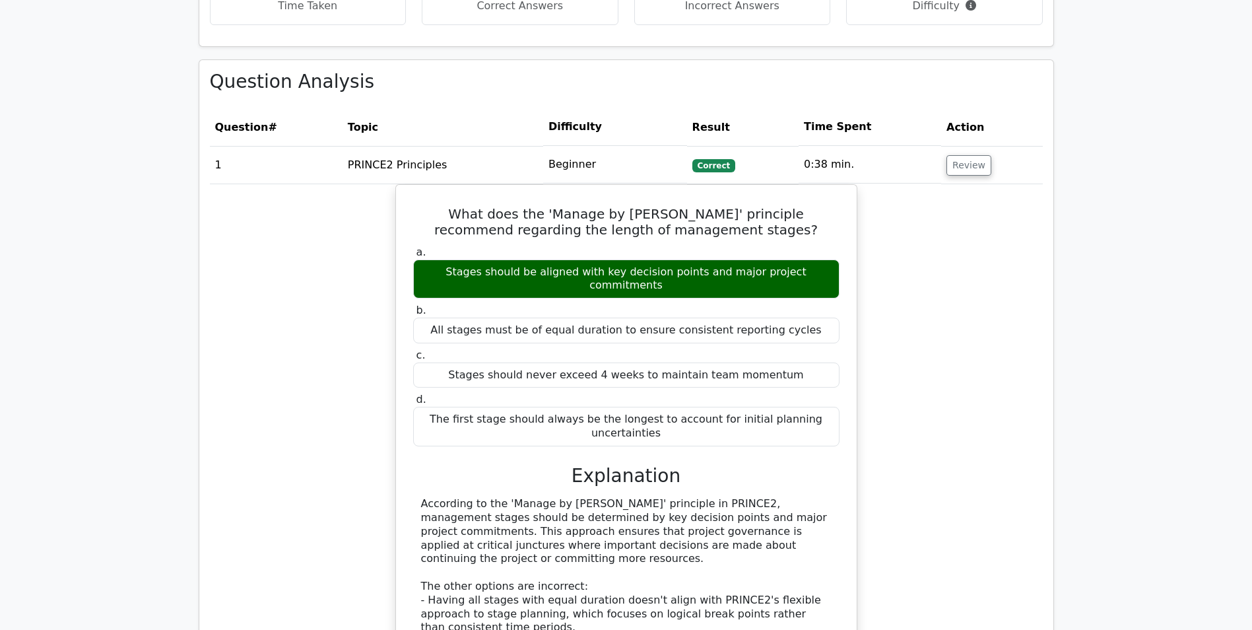
scroll to position [364, 0]
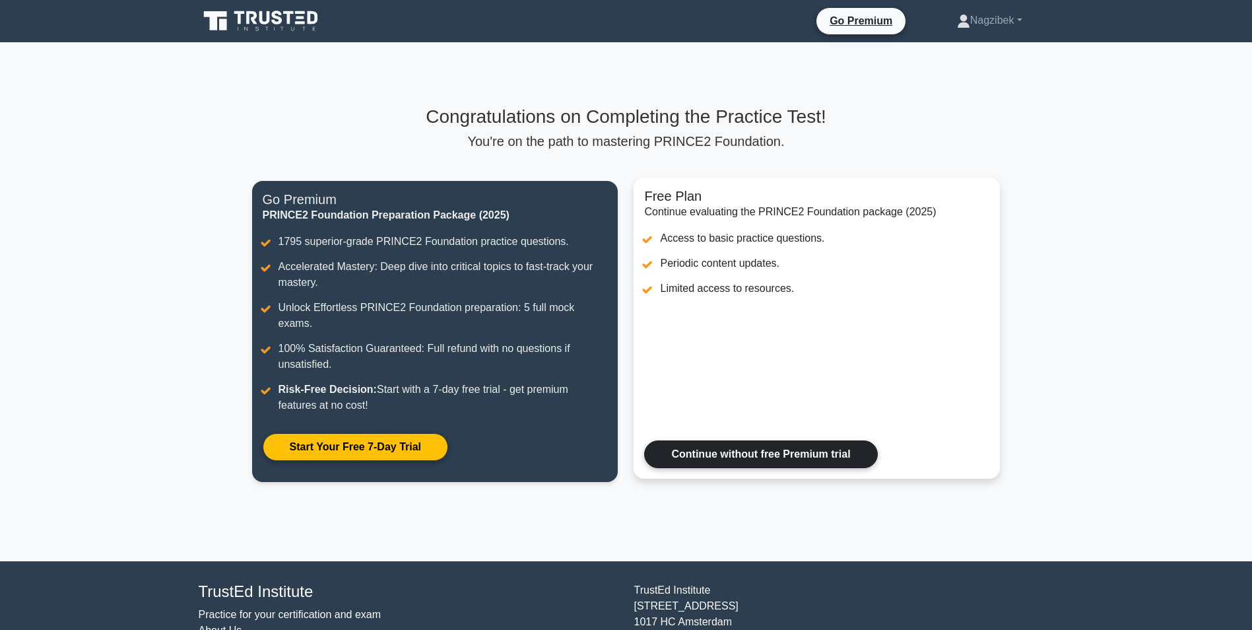
click at [789, 440] on link "Continue without free Premium trial" at bounding box center [760, 454] width 233 height 28
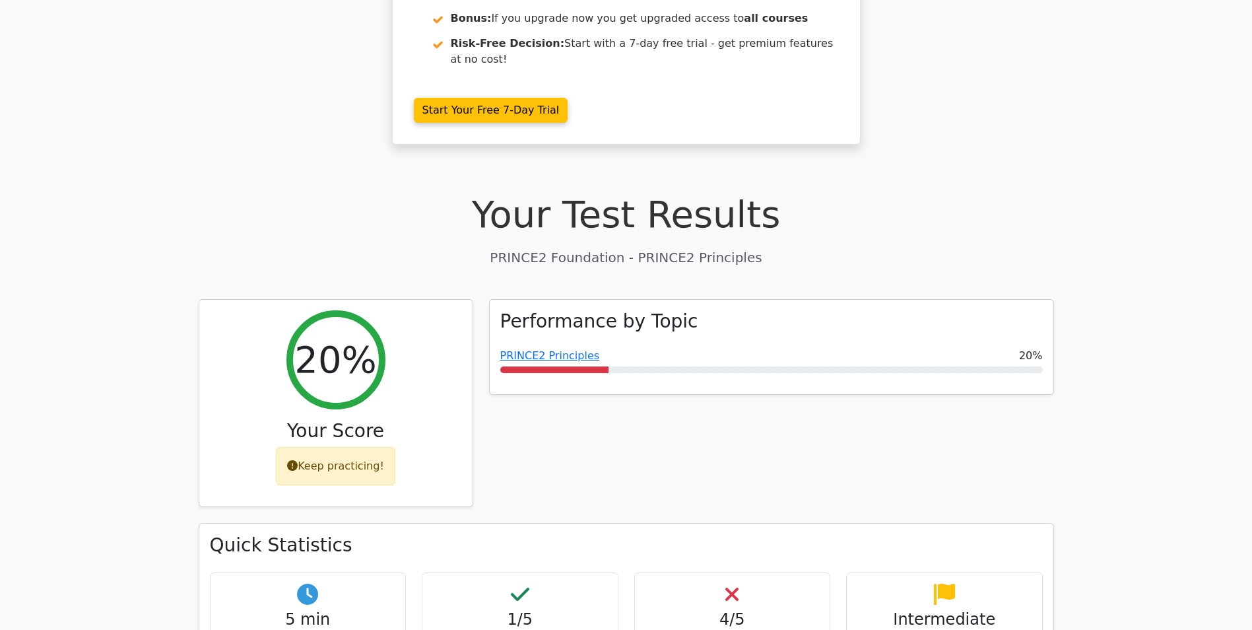
scroll to position [330, 0]
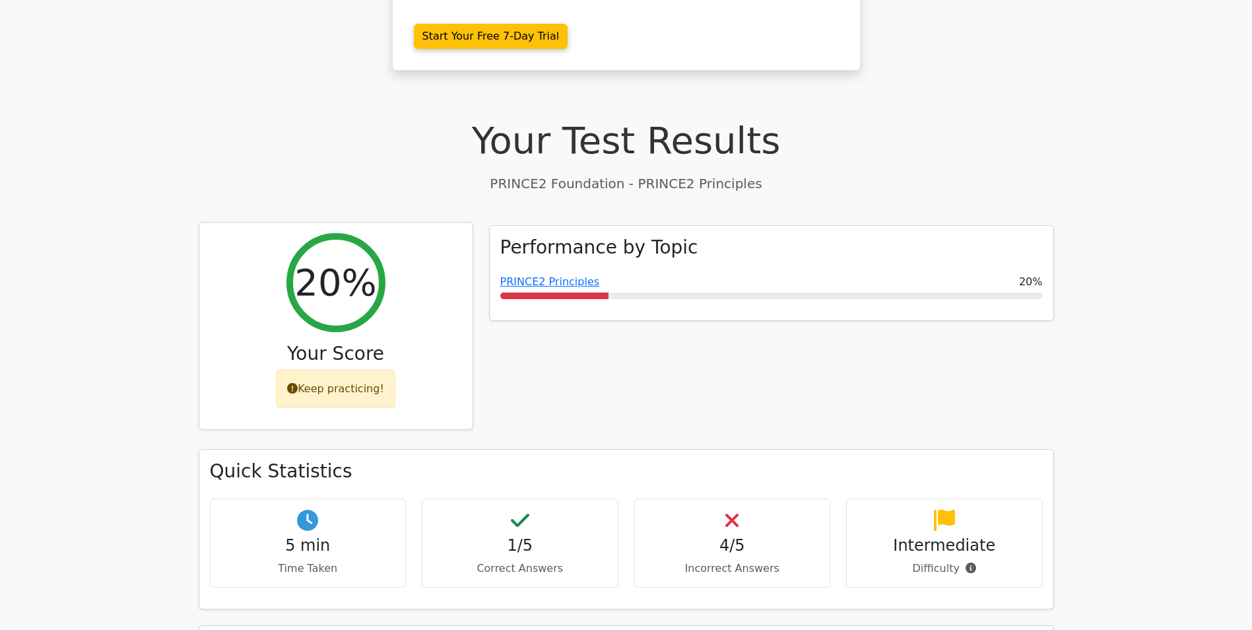
click at [351, 370] on div "Keep practicing!" at bounding box center [335, 389] width 119 height 38
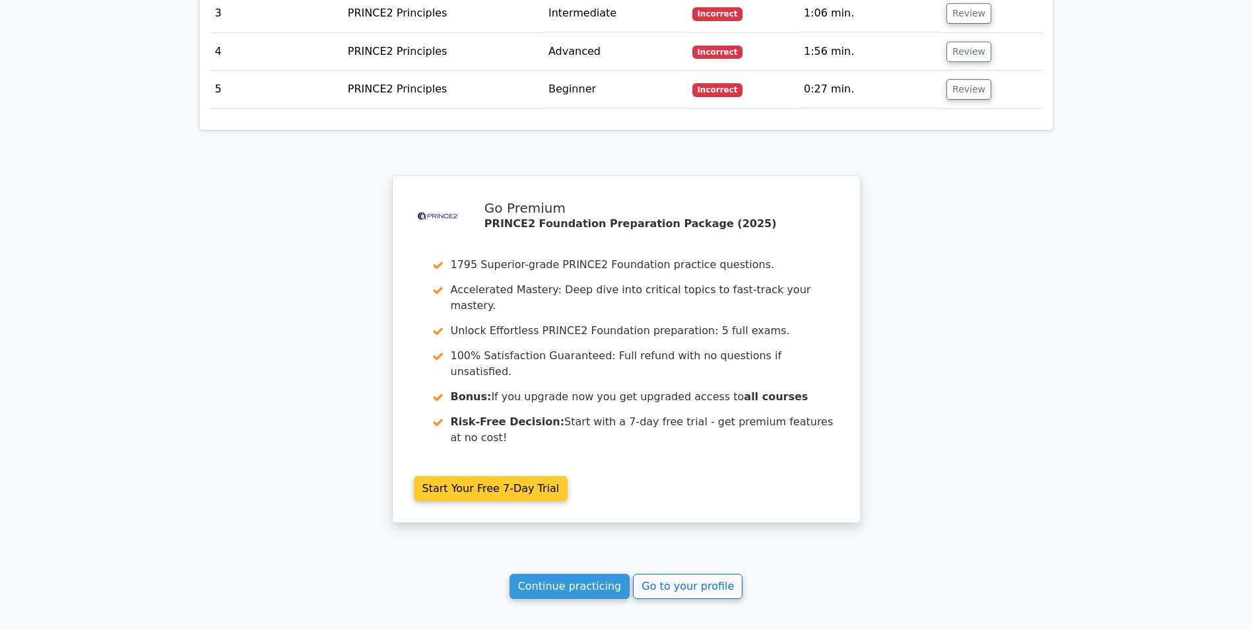
scroll to position [1758, 0]
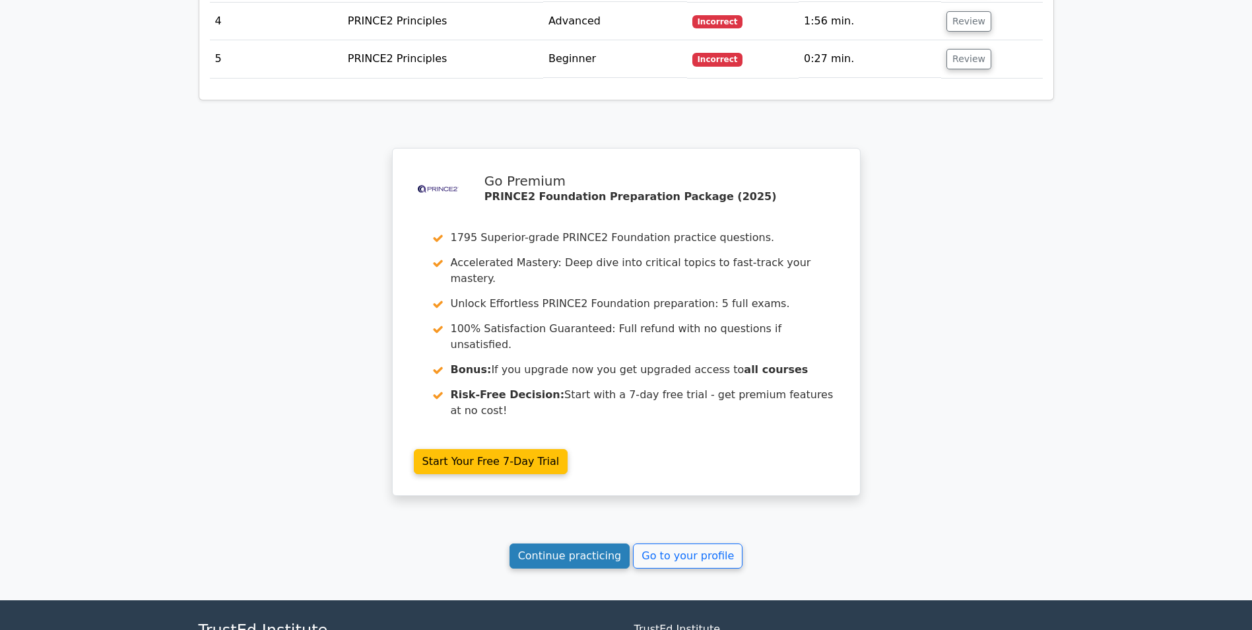
click at [574, 543] on link "Continue practicing" at bounding box center [570, 555] width 121 height 25
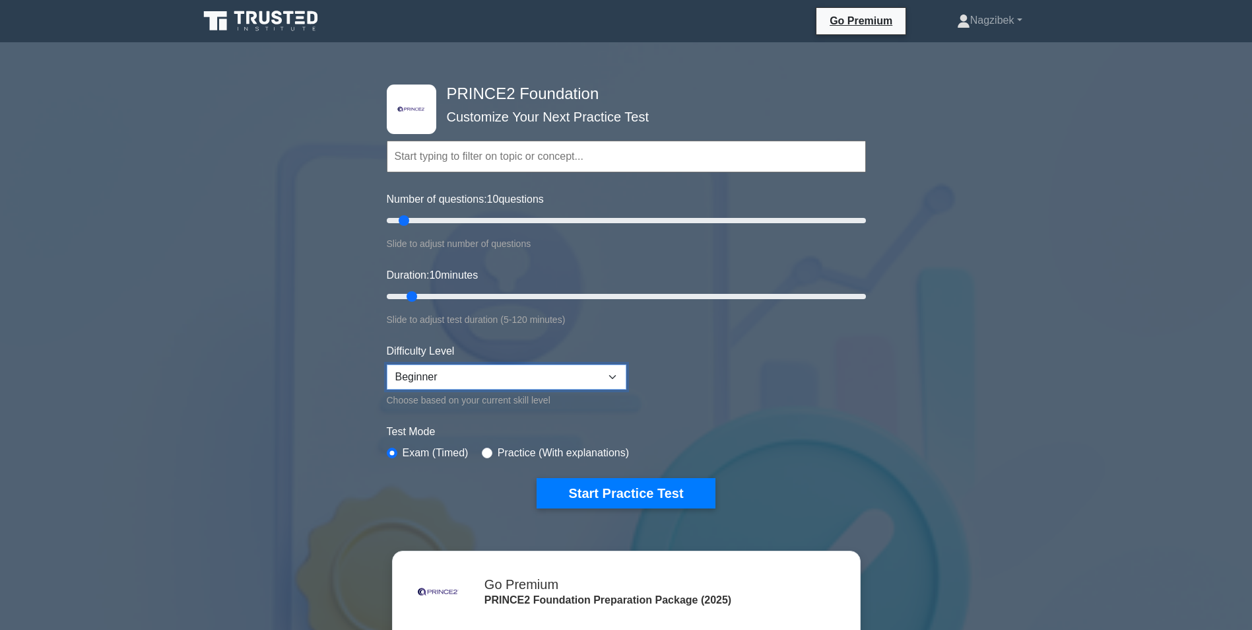
click at [612, 374] on select "Beginner Intermediate Expert" at bounding box center [507, 376] width 240 height 25
click at [771, 371] on form "Topics Introduction to PRINCE2 PRINCE2 Principles Organization Theme Business C…" at bounding box center [626, 304] width 479 height 408
click at [648, 488] on button "Start Practice Test" at bounding box center [626, 493] width 178 height 30
